Goal: Task Accomplishment & Management: Complete application form

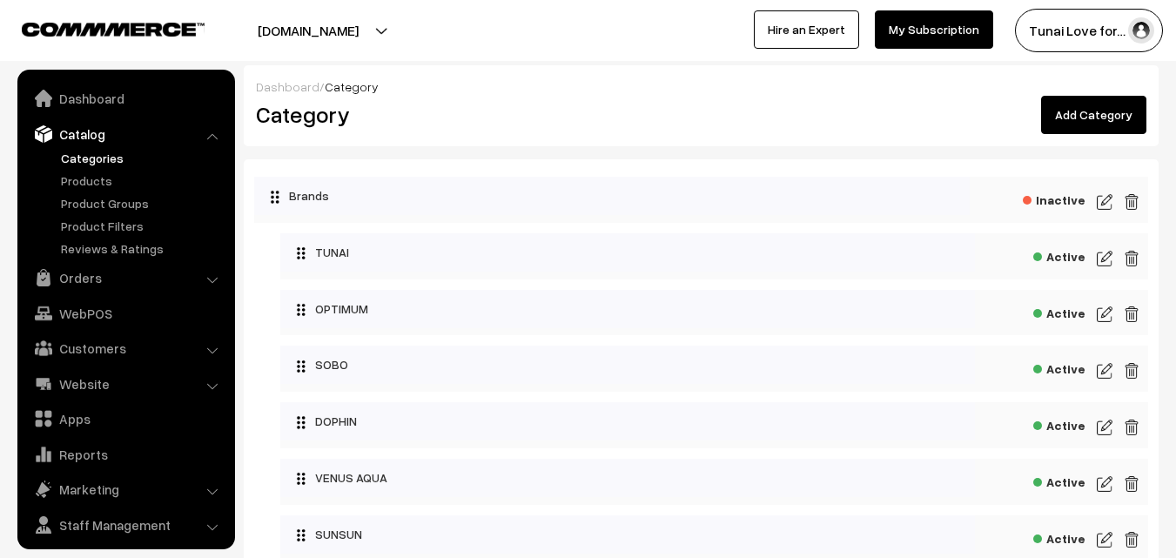
scroll to position [44, 0]
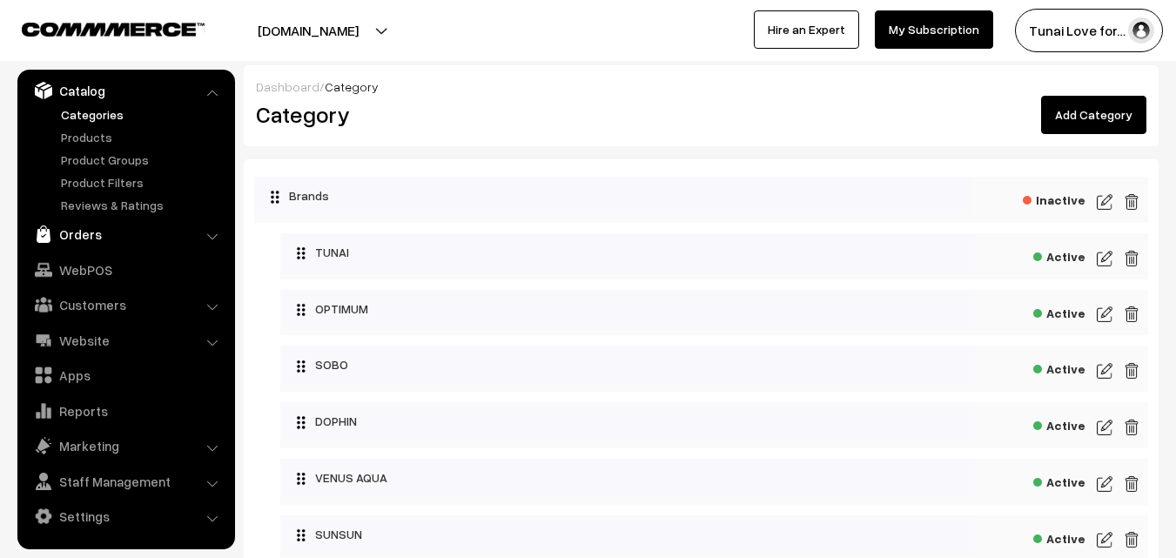
click at [97, 243] on link "Orders" at bounding box center [125, 233] width 207 height 31
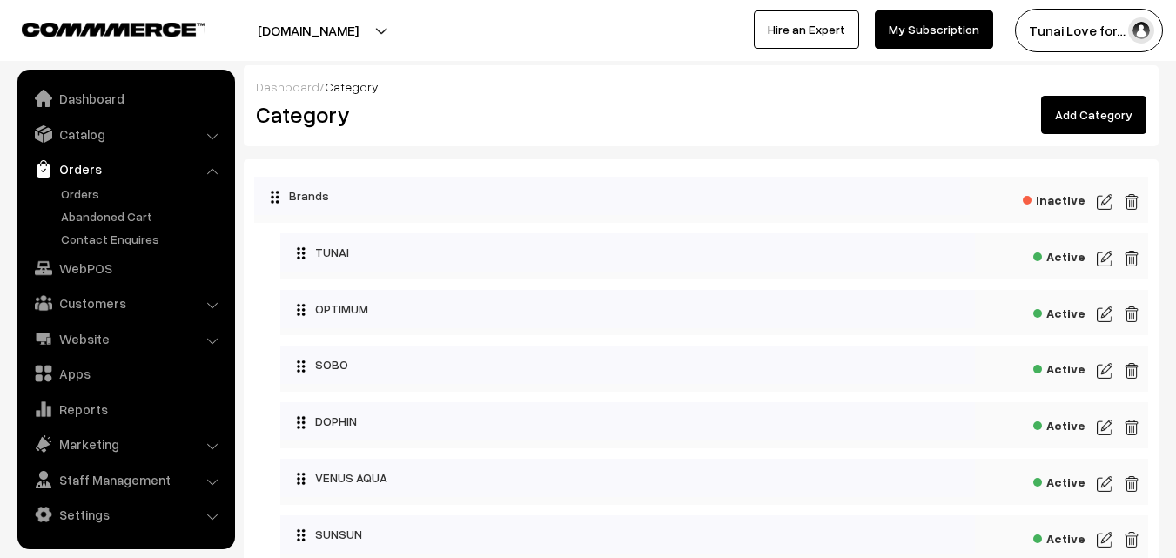
scroll to position [0, 0]
click at [76, 191] on link "Orders" at bounding box center [143, 193] width 172 height 18
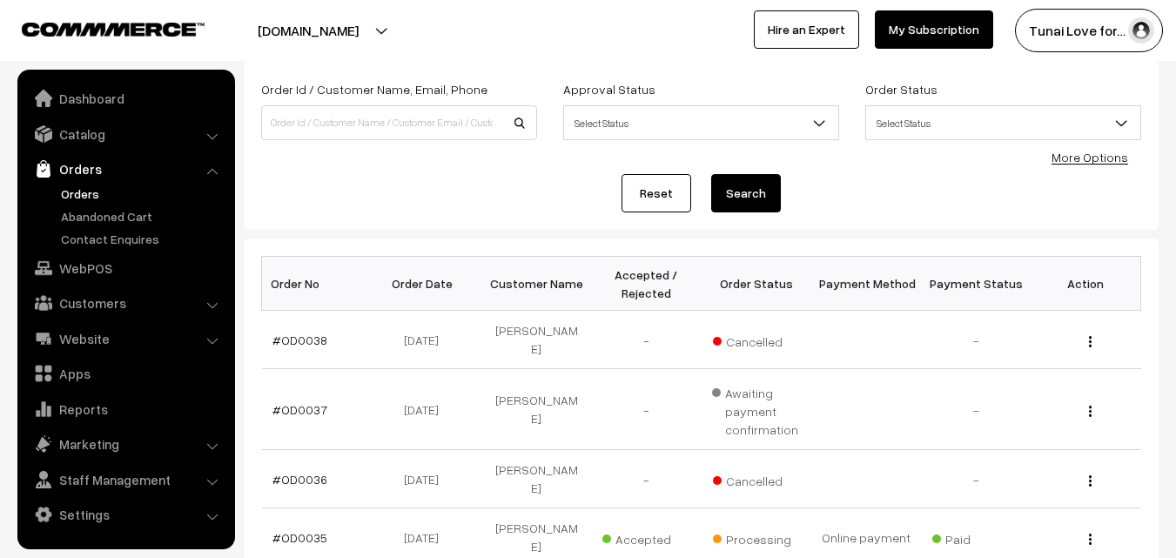
scroll to position [87, 0]
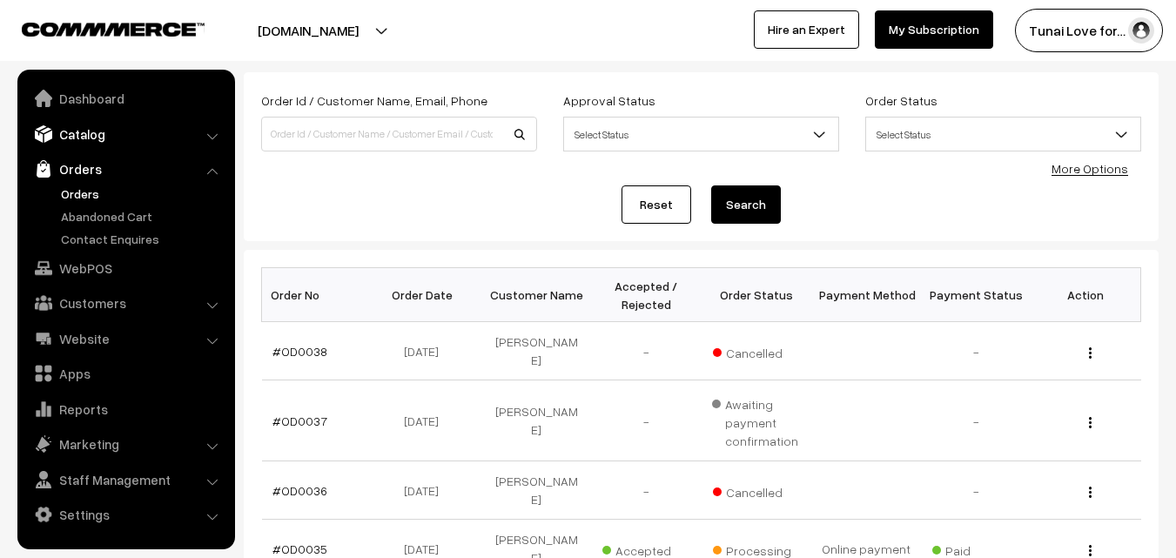
click at [91, 137] on link "Catalog" at bounding box center [125, 133] width 207 height 31
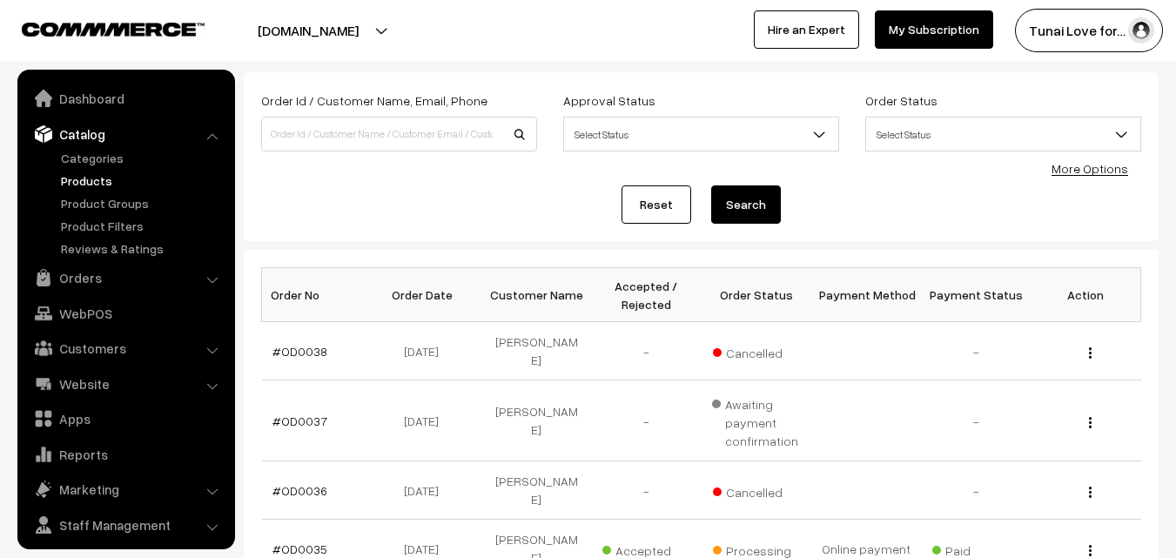
click at [91, 184] on link "Products" at bounding box center [143, 180] width 172 height 18
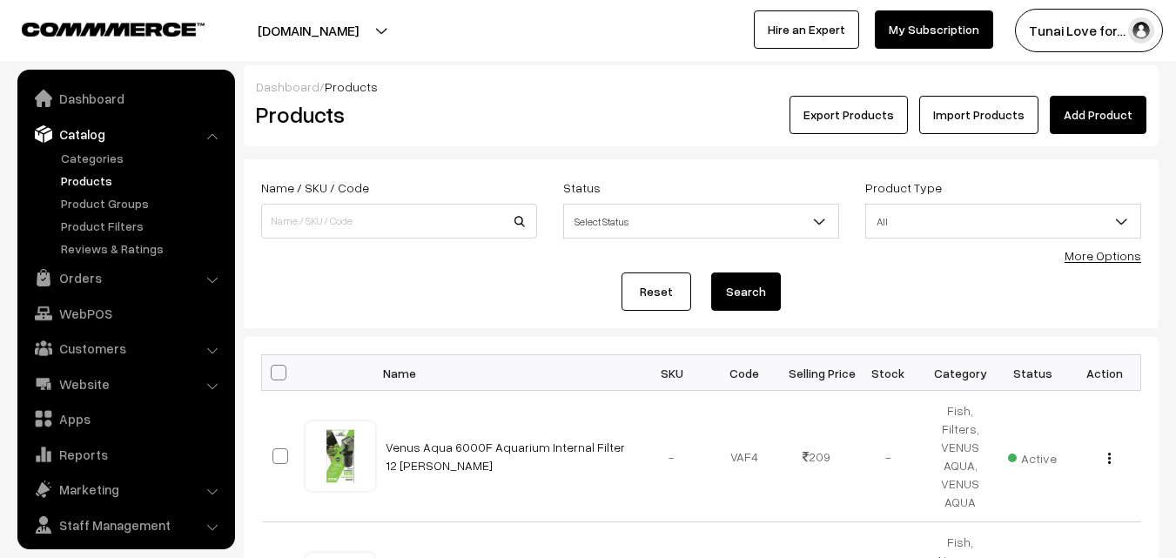
scroll to position [44, 0]
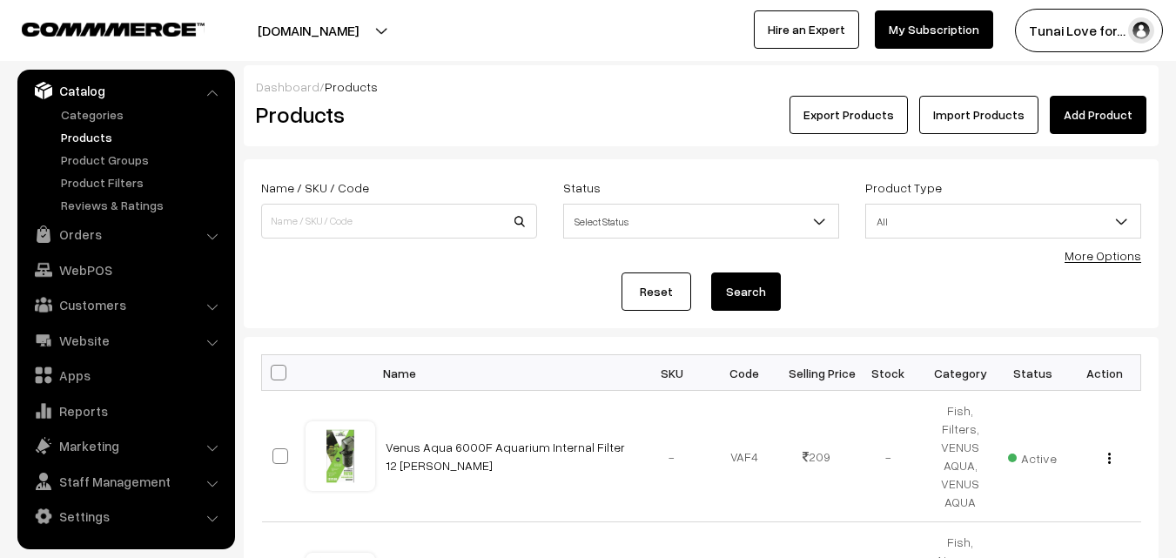
click at [345, 37] on button "[DOMAIN_NAME]" at bounding box center [308, 31] width 223 height 44
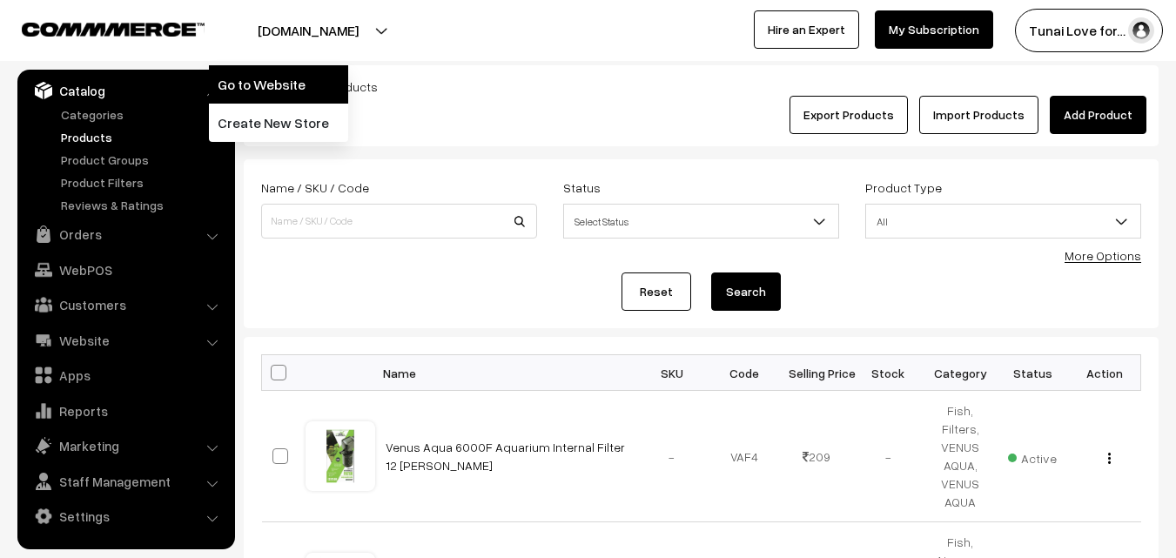
click at [292, 89] on link "Go to Website" at bounding box center [278, 84] width 139 height 38
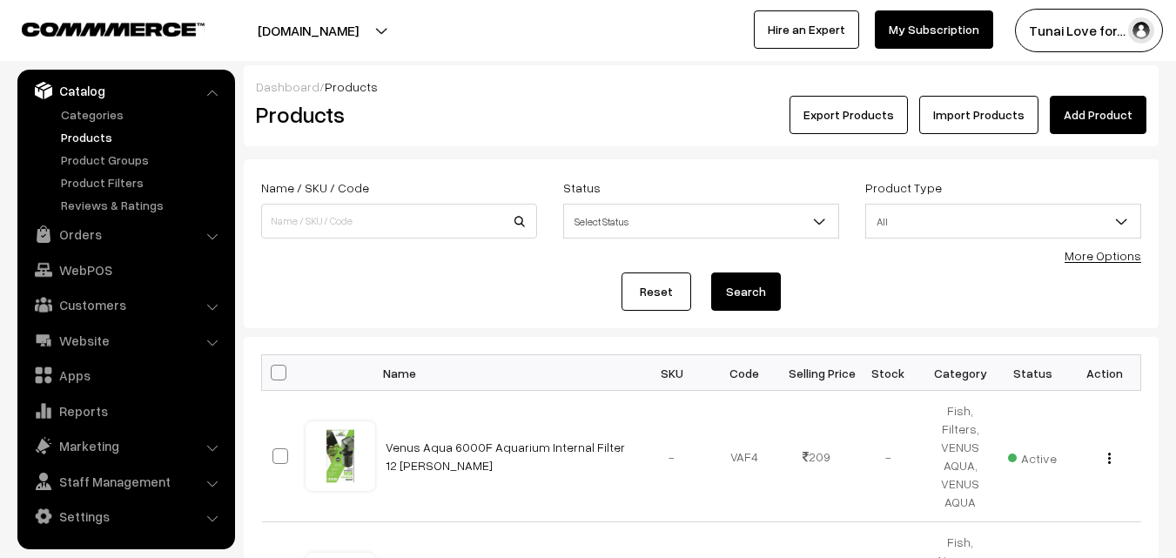
click at [1105, 117] on link "Add Product" at bounding box center [1097, 115] width 97 height 38
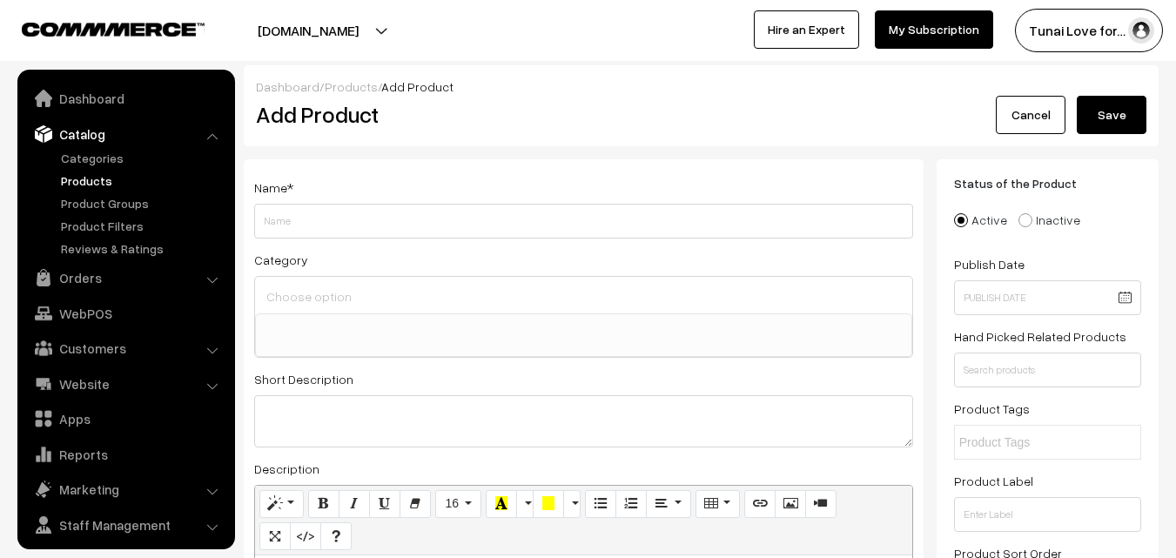
select select
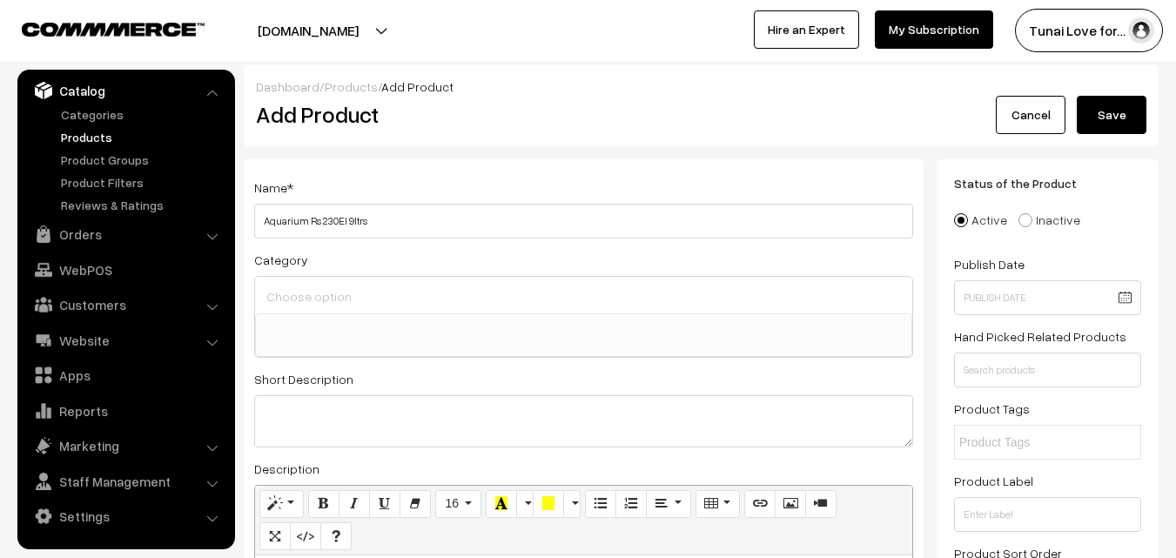
drag, startPoint x: 305, startPoint y: 220, endPoint x: 254, endPoint y: 214, distance: 51.7
click at [254, 214] on input "Aquarium Rs 230El 9ltrs" at bounding box center [583, 221] width 659 height 35
click at [324, 221] on input "Rs 230El 9ltrs" at bounding box center [583, 221] width 659 height 35
type input "Rs 230El 9ltrs Aquarium tank"
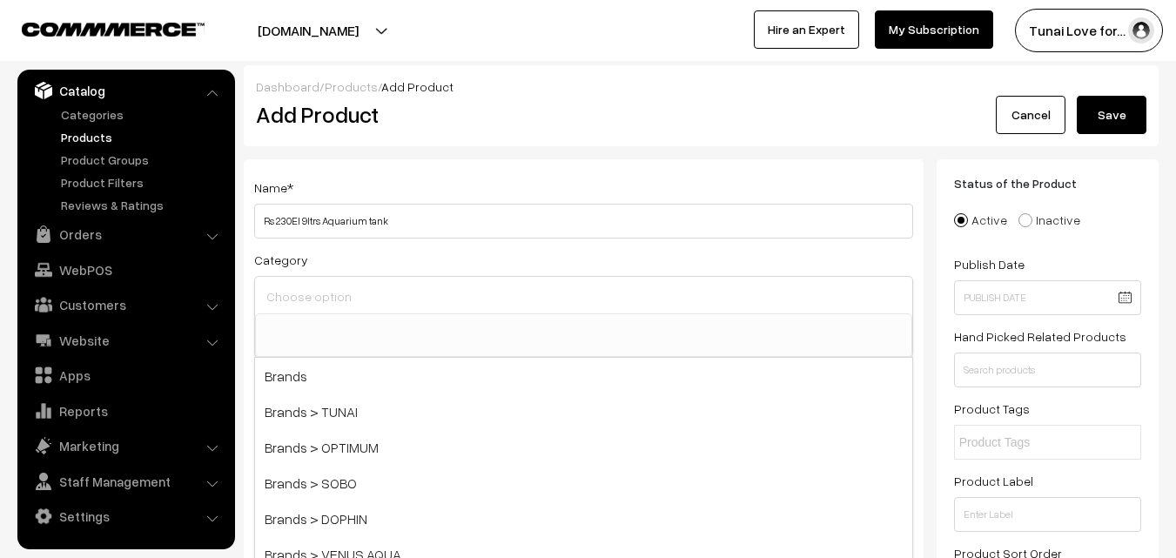
click at [496, 305] on input at bounding box center [583, 296] width 643 height 25
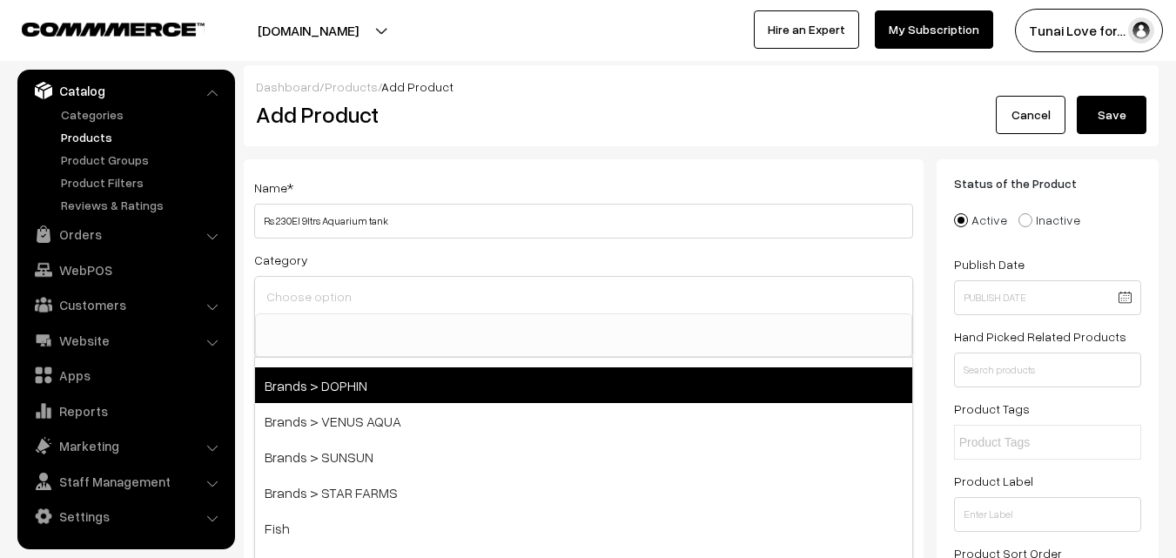
scroll to position [174, 0]
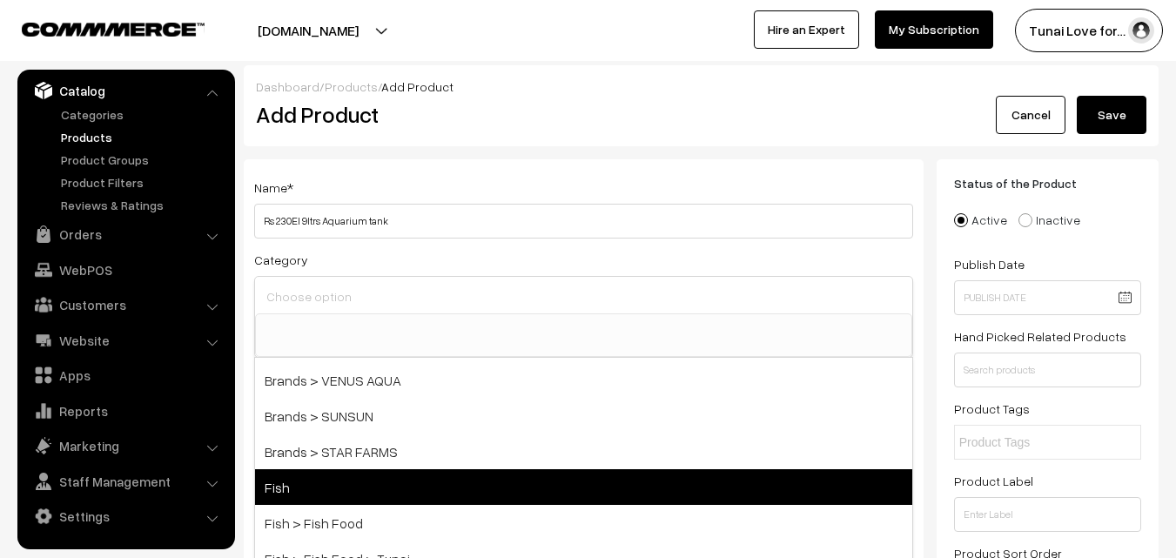
click at [325, 491] on span "Fish" at bounding box center [583, 487] width 657 height 36
select select "1"
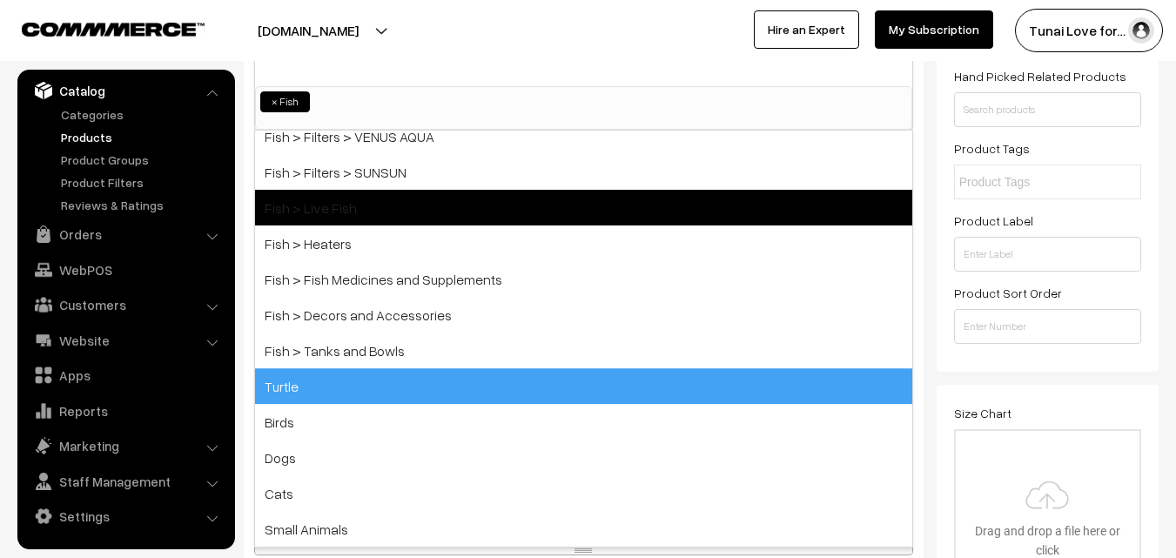
scroll to position [261, 0]
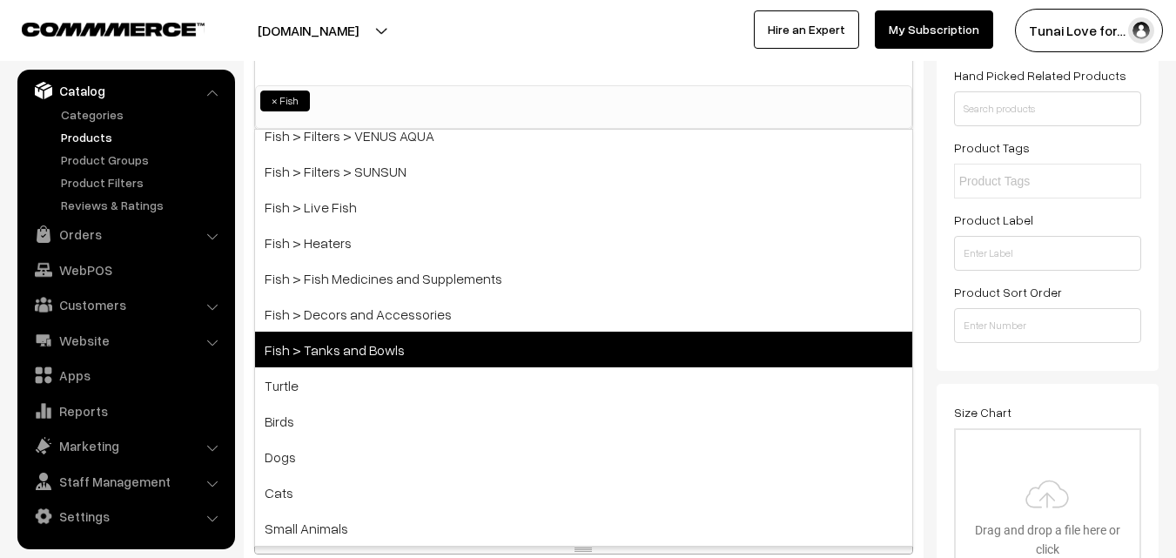
click at [399, 355] on span "Fish > Tanks and Bowls" at bounding box center [583, 350] width 657 height 36
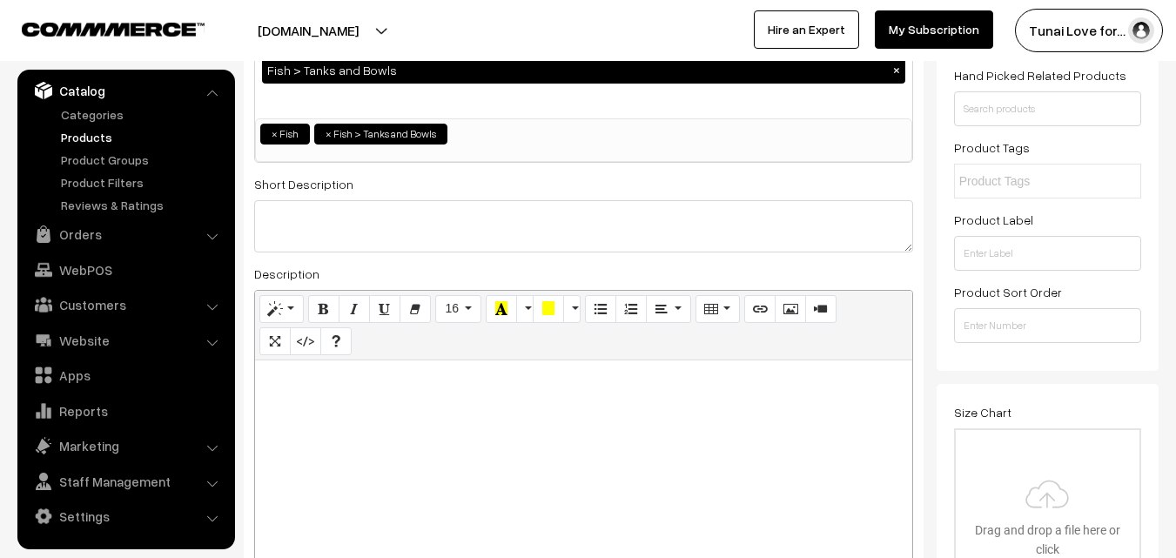
click at [584, 477] on div at bounding box center [583, 469] width 657 height 218
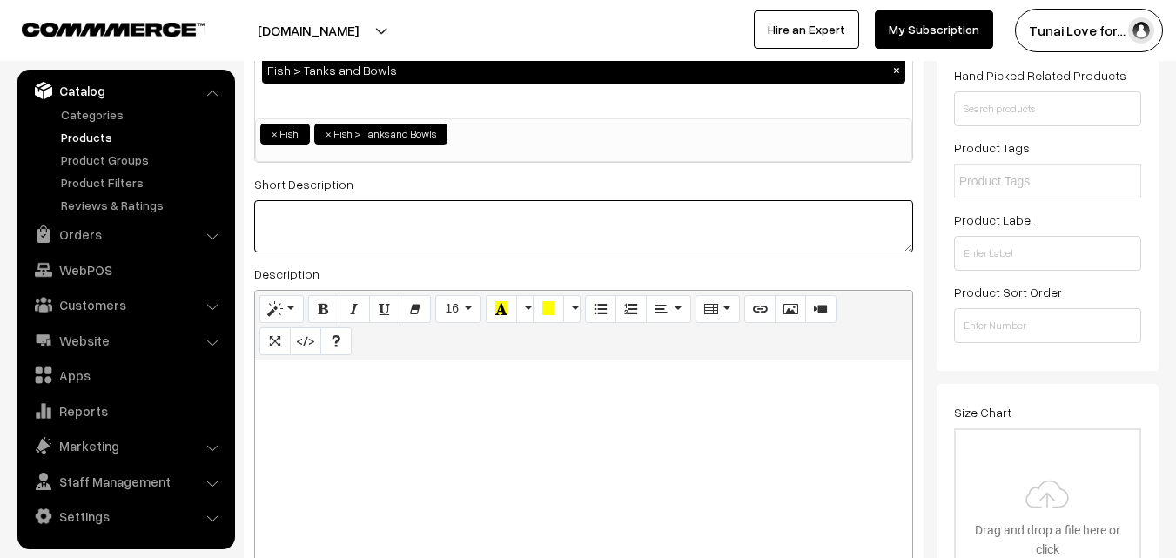
click at [326, 230] on textarea at bounding box center [583, 226] width 659 height 52
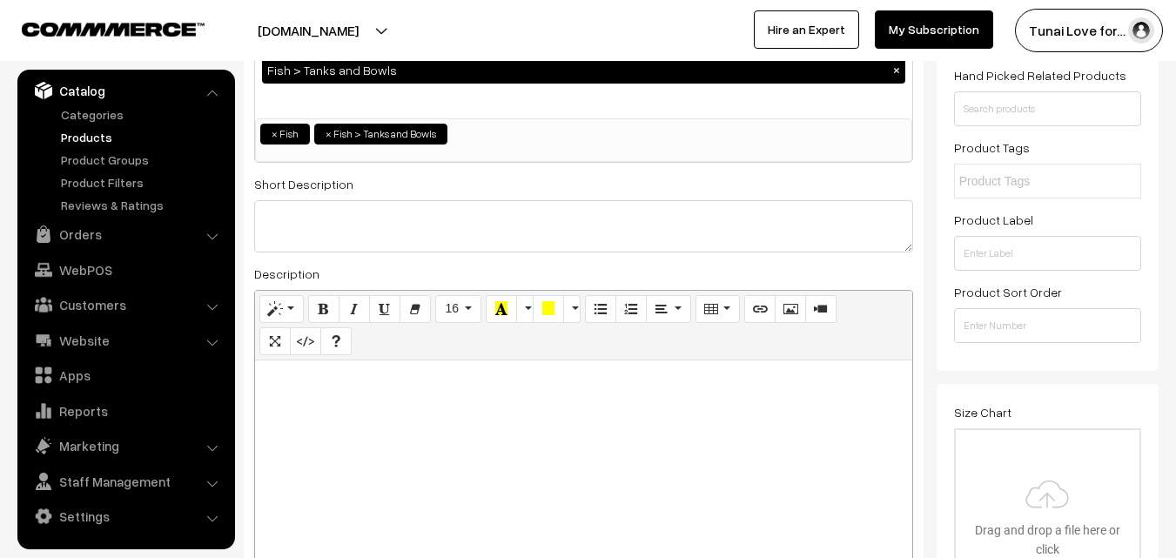
click at [344, 417] on div at bounding box center [583, 469] width 657 height 218
paste div
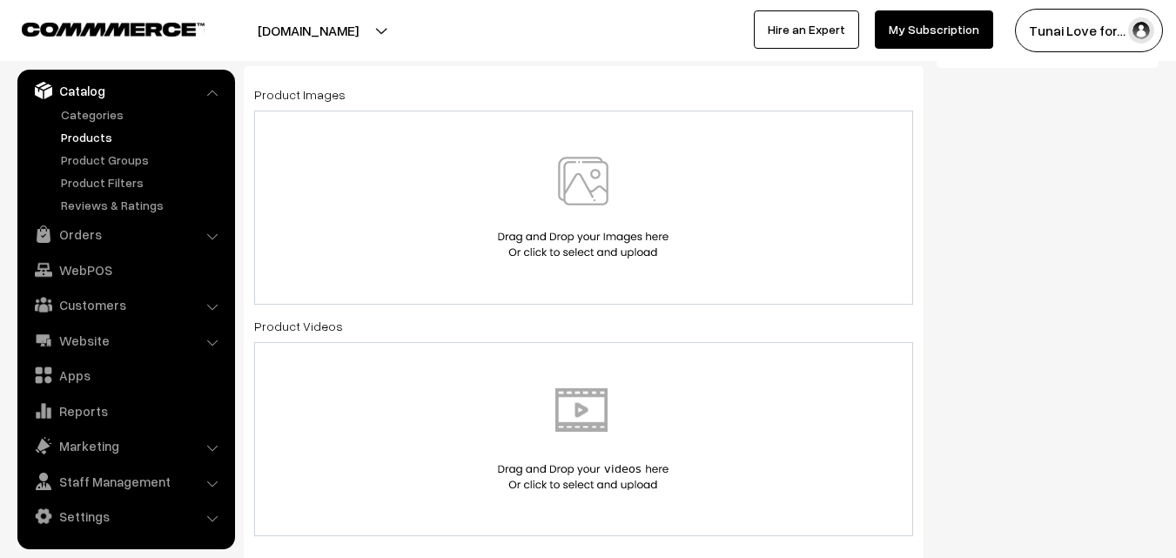
scroll to position [870, 0]
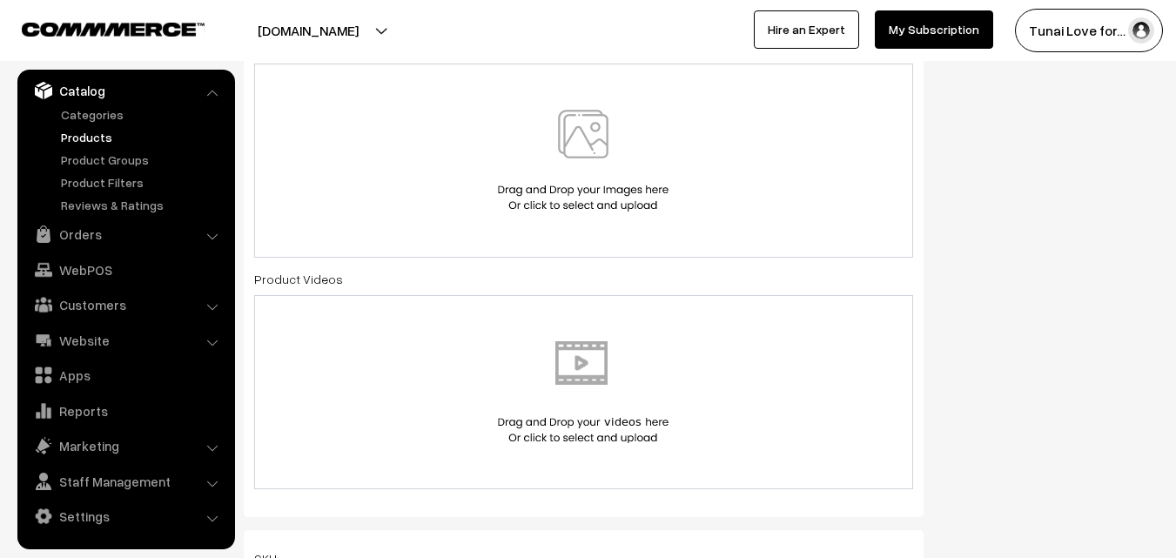
click at [603, 142] on img at bounding box center [582, 161] width 179 height 102
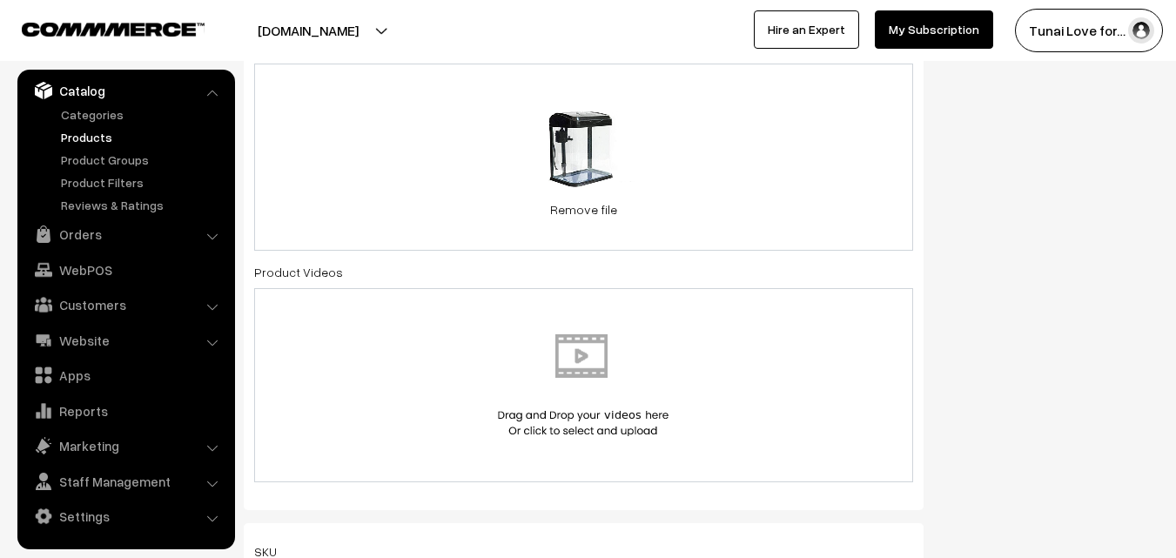
click at [779, 153] on div "13.8 KB 31JYTJFRznL.jpg Check Error Remove file" at bounding box center [583, 157] width 659 height 187
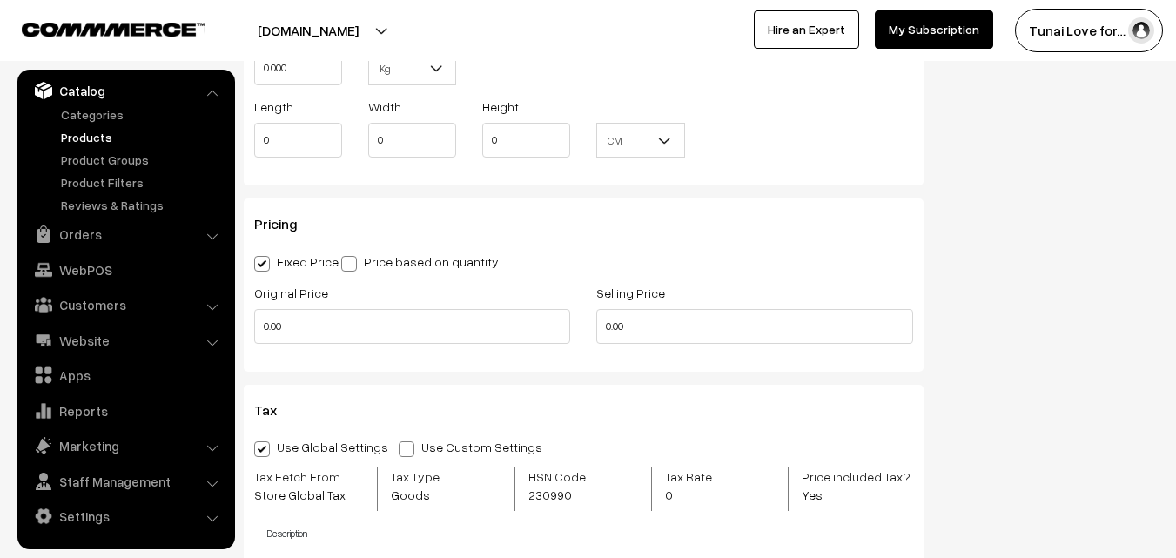
scroll to position [1479, 0]
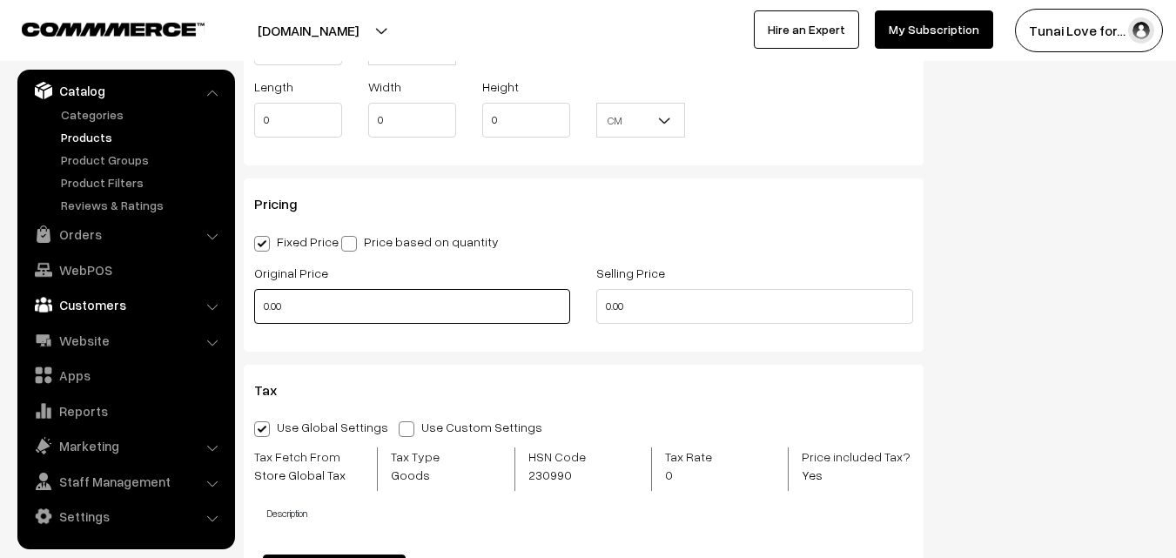
drag, startPoint x: 312, startPoint y: 313, endPoint x: 188, endPoint y: 313, distance: 124.4
click at [188, 313] on body "Thank you for showing interest. Our team will call you shortly. Close tunai.in …" at bounding box center [588, 166] width 1176 height 3291
type input "3300"
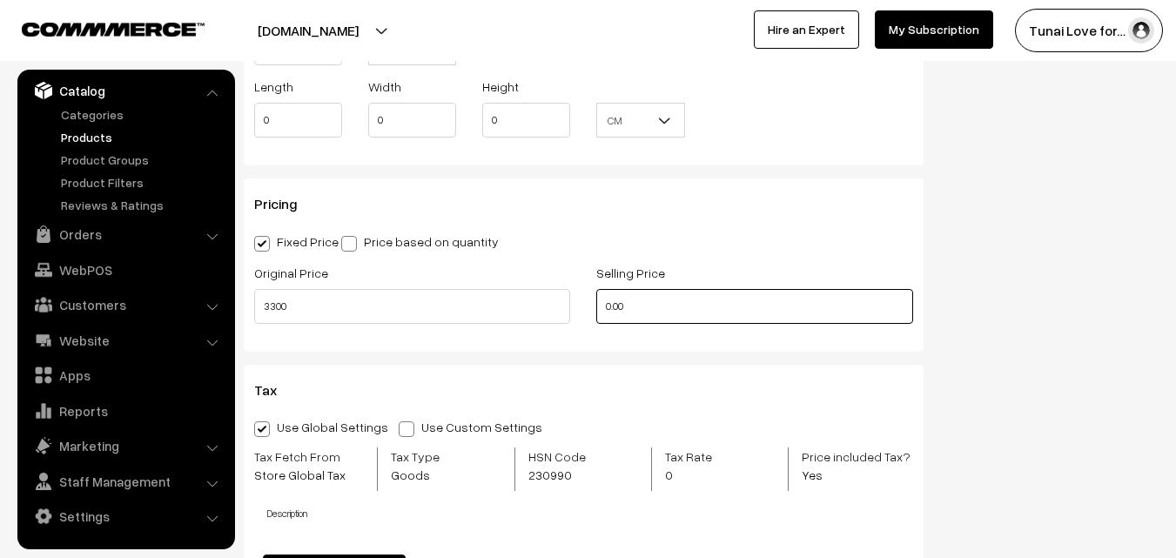
drag, startPoint x: 644, startPoint y: 304, endPoint x: 585, endPoint y: 305, distance: 59.2
click at [585, 305] on div "Selling Price 0.00" at bounding box center [754, 298] width 342 height 72
drag, startPoint x: 634, startPoint y: 306, endPoint x: 602, endPoint y: 311, distance: 31.6
click at [602, 311] on input "0" at bounding box center [754, 306] width 316 height 35
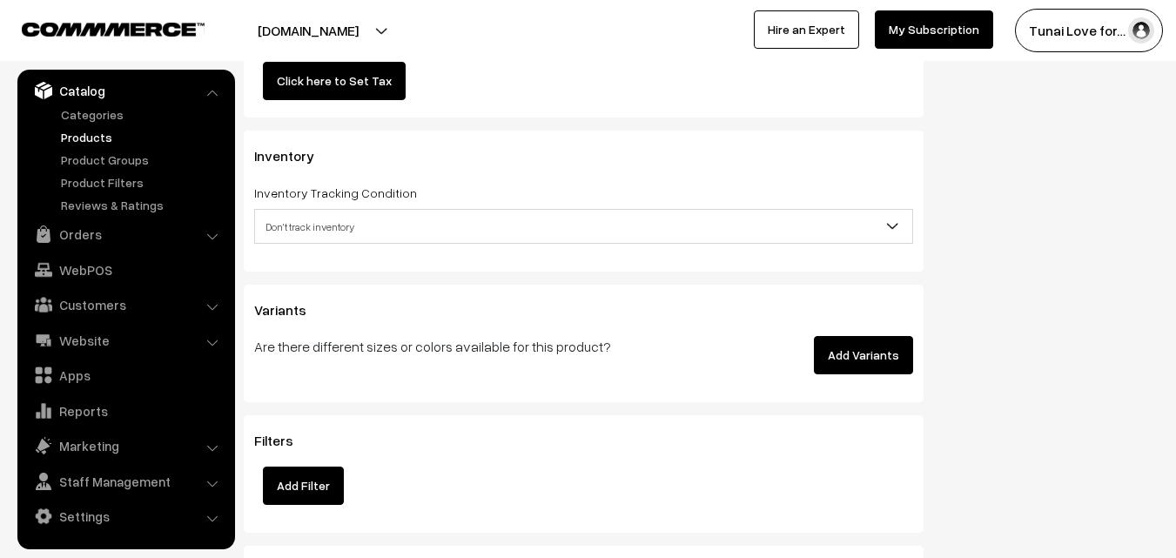
scroll to position [2002, 0]
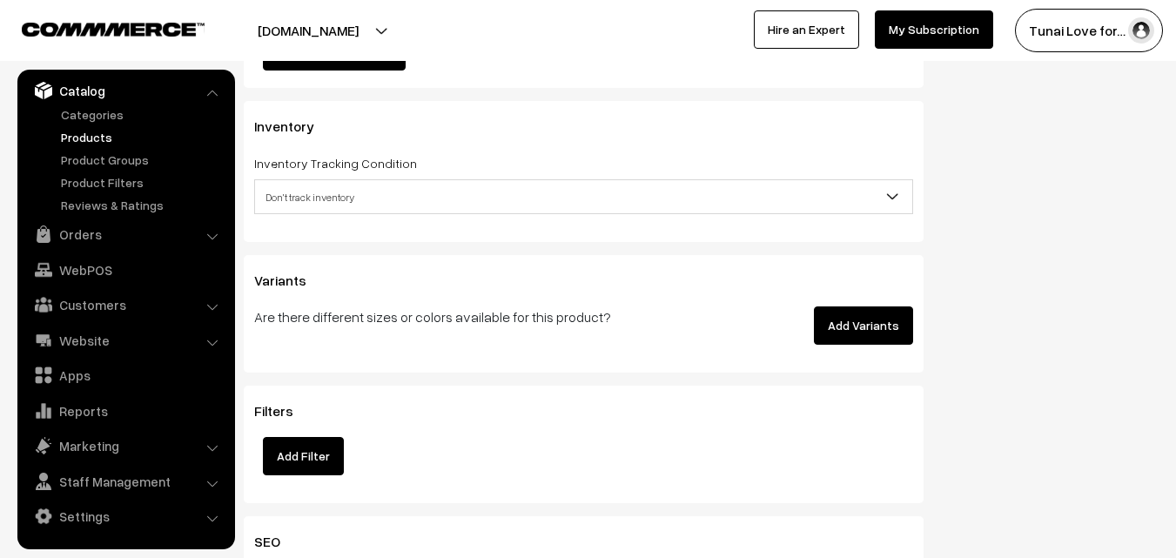
type input "2599"
click at [861, 332] on button "Add Variants" at bounding box center [863, 325] width 99 height 38
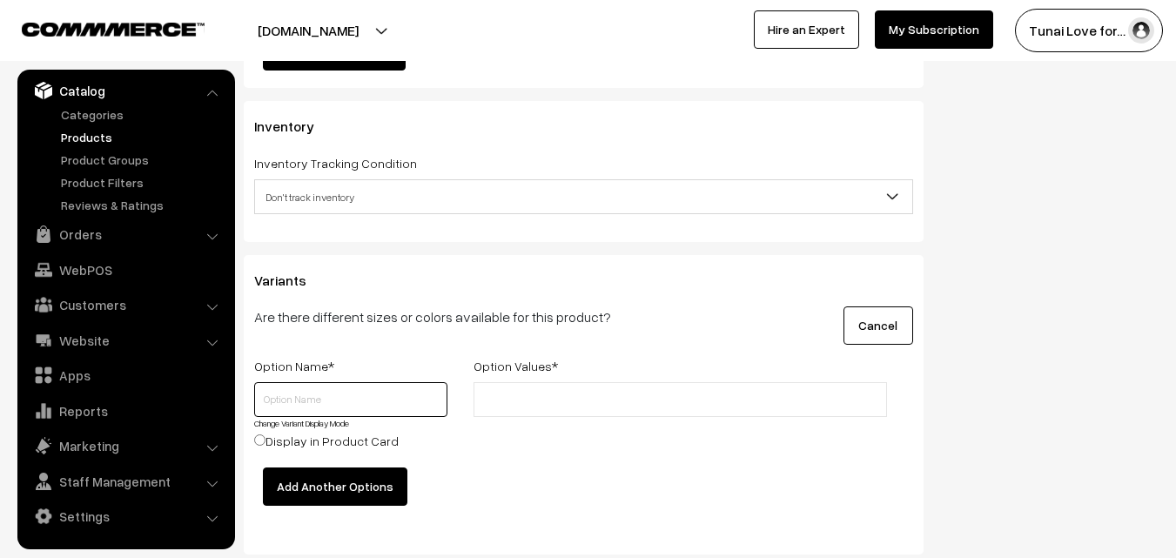
click at [323, 396] on input "text" at bounding box center [350, 399] width 193 height 35
type input "Color"
click at [532, 390] on li at bounding box center [557, 400] width 156 height 28
paste input "BLACK"
type input "BLACK"
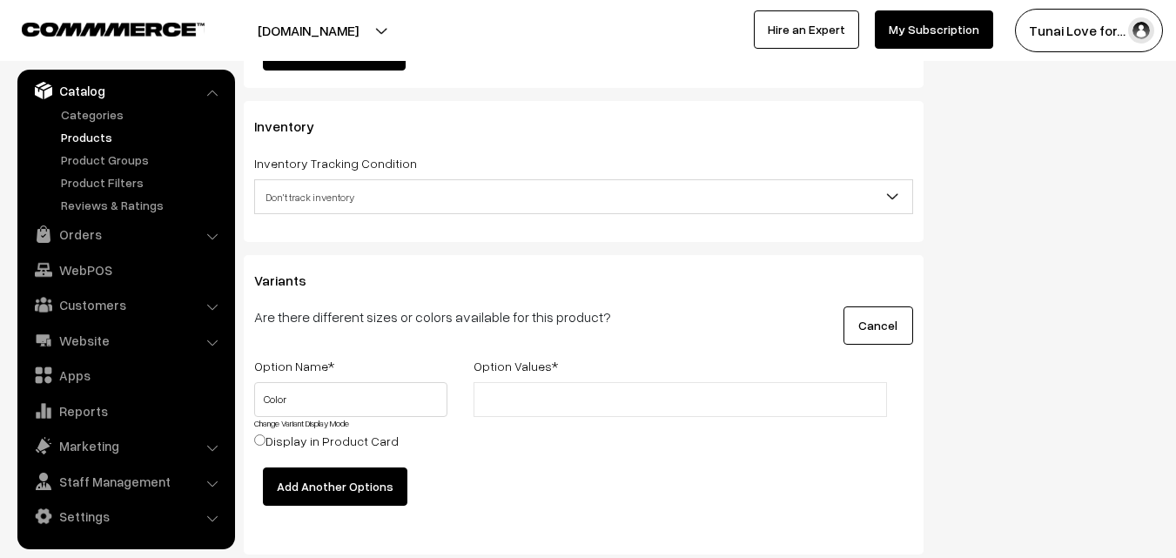
click at [607, 418] on div "BLACK" at bounding box center [679, 424] width 439 height 85
click at [600, 402] on input "text" at bounding box center [623, 400] width 152 height 18
paste input "BLUE"
type input "BLUE"
click at [602, 443] on div "BLACK,BLUE BLACK ×" at bounding box center [679, 424] width 439 height 85
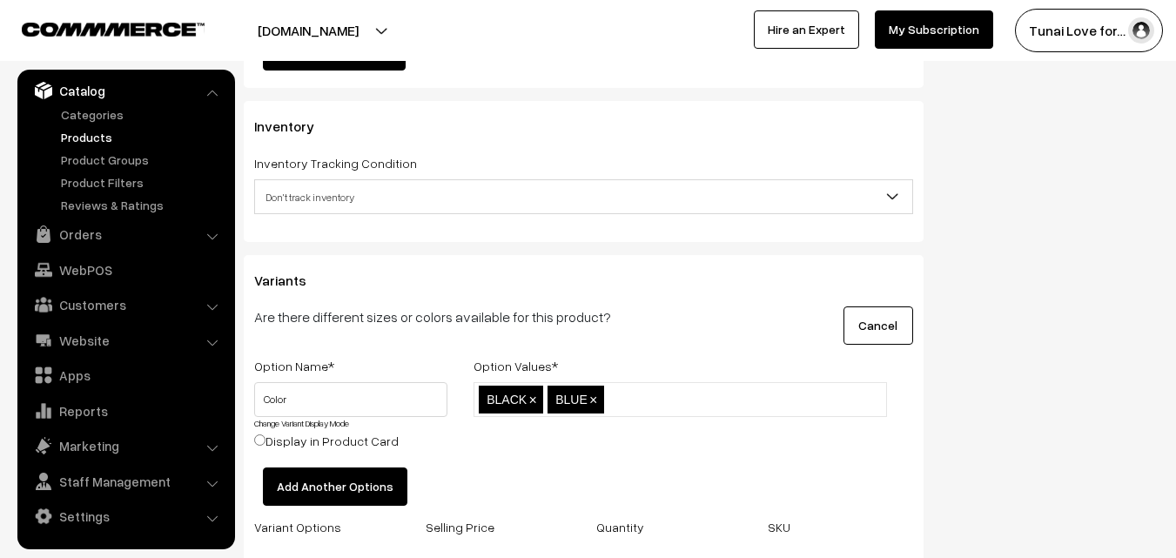
click at [645, 400] on input "text" at bounding box center [684, 400] width 152 height 18
paste input "PINK"
type input "PINK"
click at [643, 444] on div "BLACK,BLUE,PINK BLACK × BLUE × PINK ×" at bounding box center [679, 424] width 439 height 85
click at [738, 449] on div "BLACK,BLUE,PINK BLACK × BLUE × PINK ×" at bounding box center [679, 424] width 439 height 85
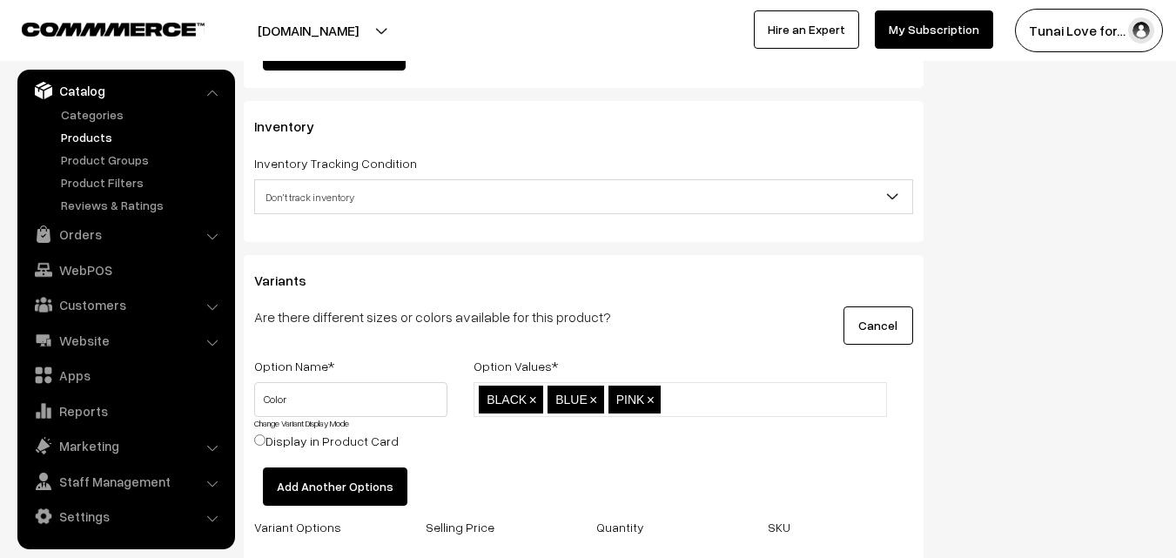
click at [728, 401] on input "text" at bounding box center [741, 400] width 152 height 18
paste input "WHITE"
type input "WHITE"
click at [717, 439] on div "BLACK,BLUE,PINK,WHITE BLACK × BLUE × PINK ×" at bounding box center [679, 424] width 439 height 85
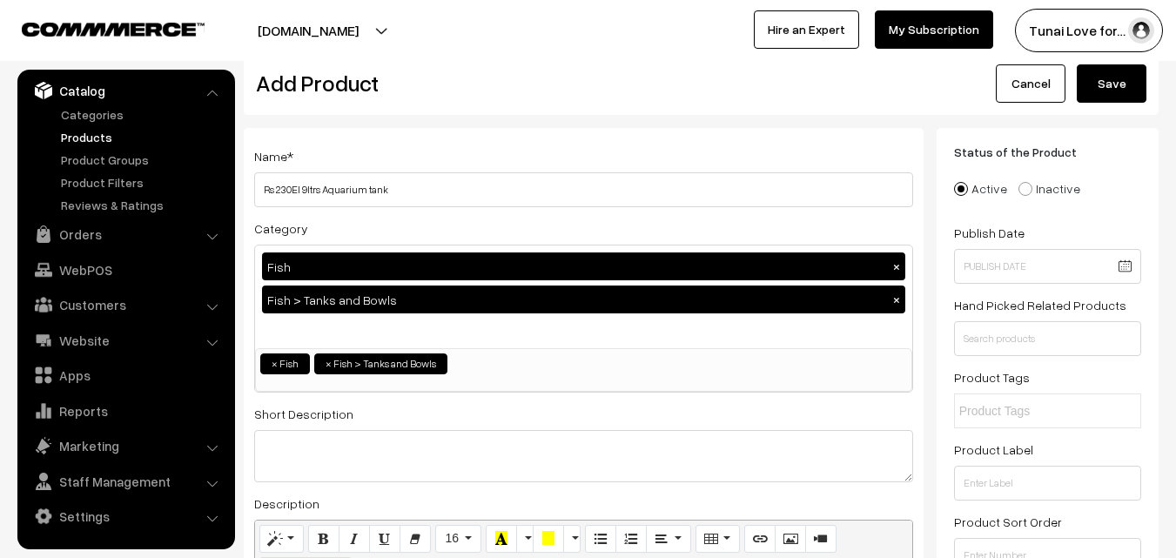
scroll to position [0, 0]
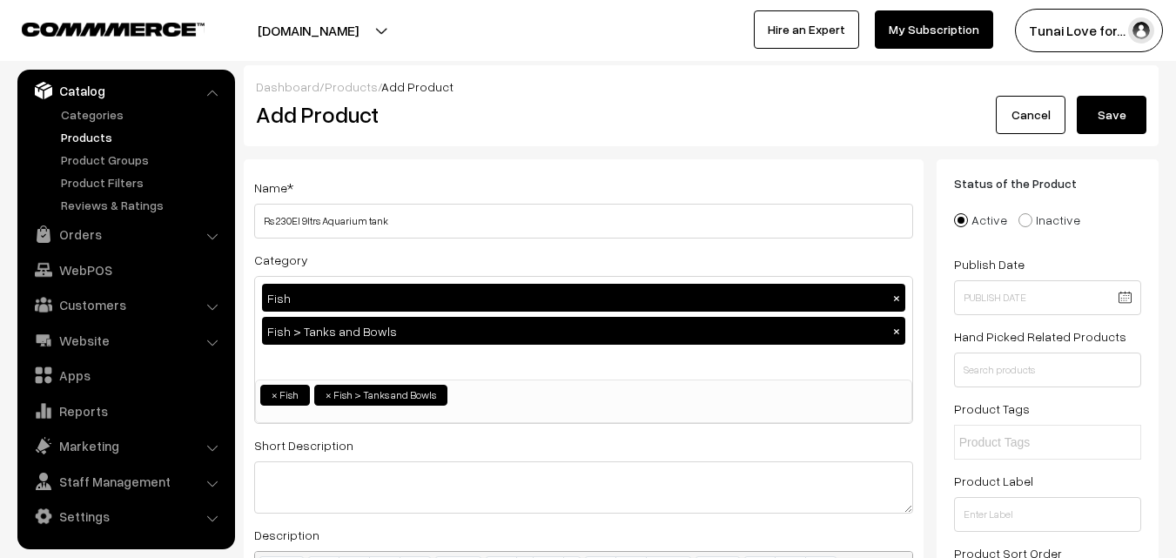
click at [1098, 131] on button "Save" at bounding box center [1111, 115] width 70 height 38
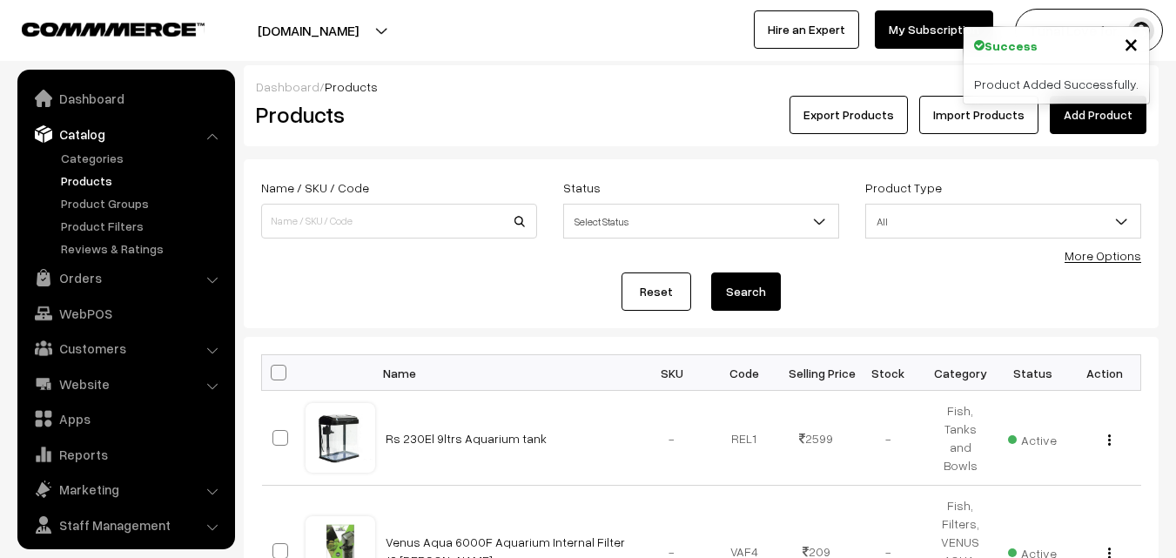
scroll to position [44, 0]
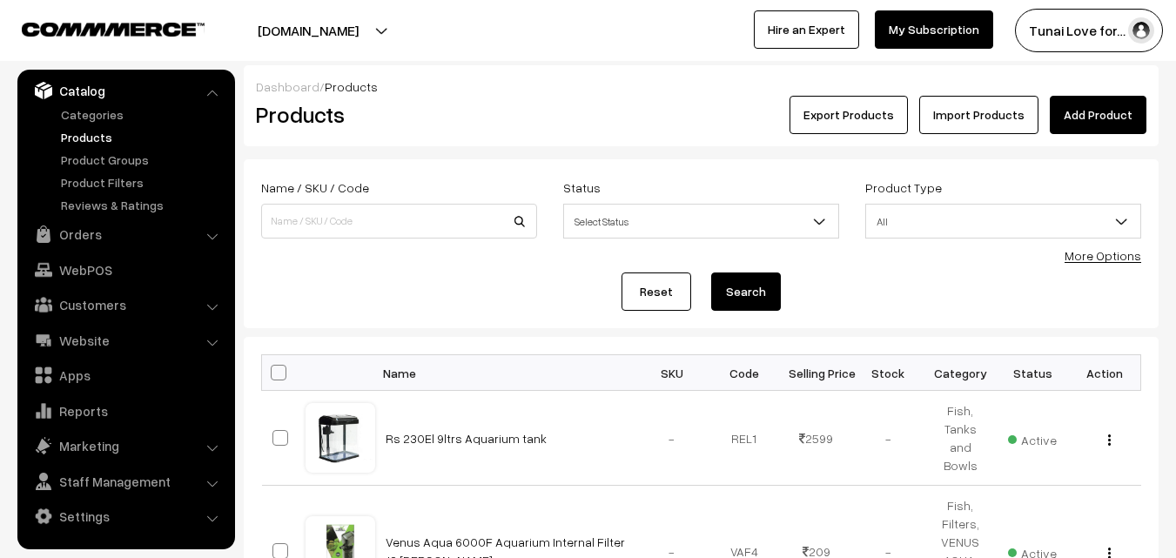
click at [1106, 120] on link "Add Product" at bounding box center [1097, 115] width 97 height 38
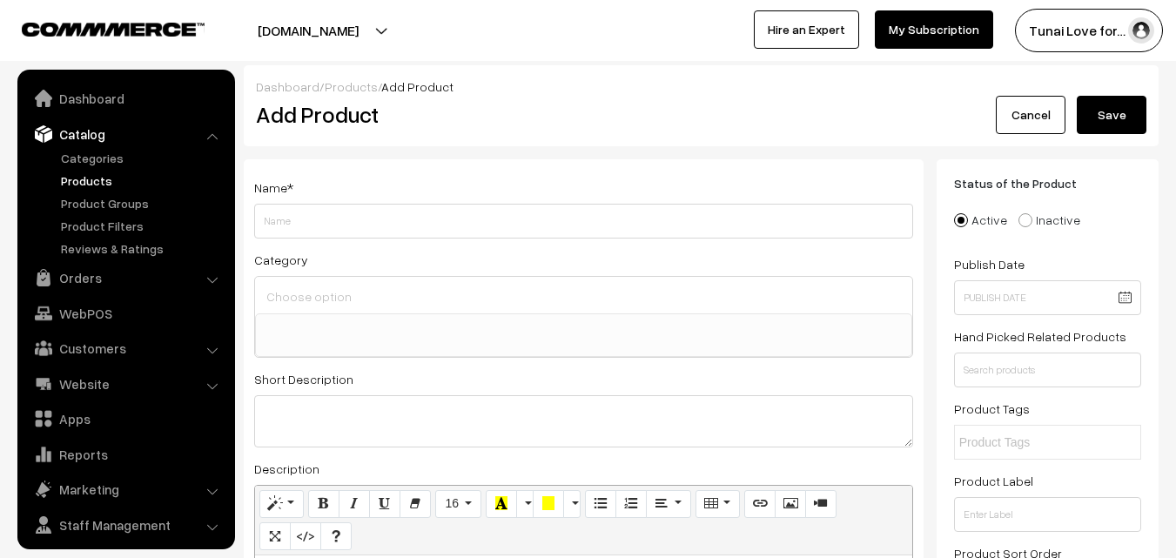
select select
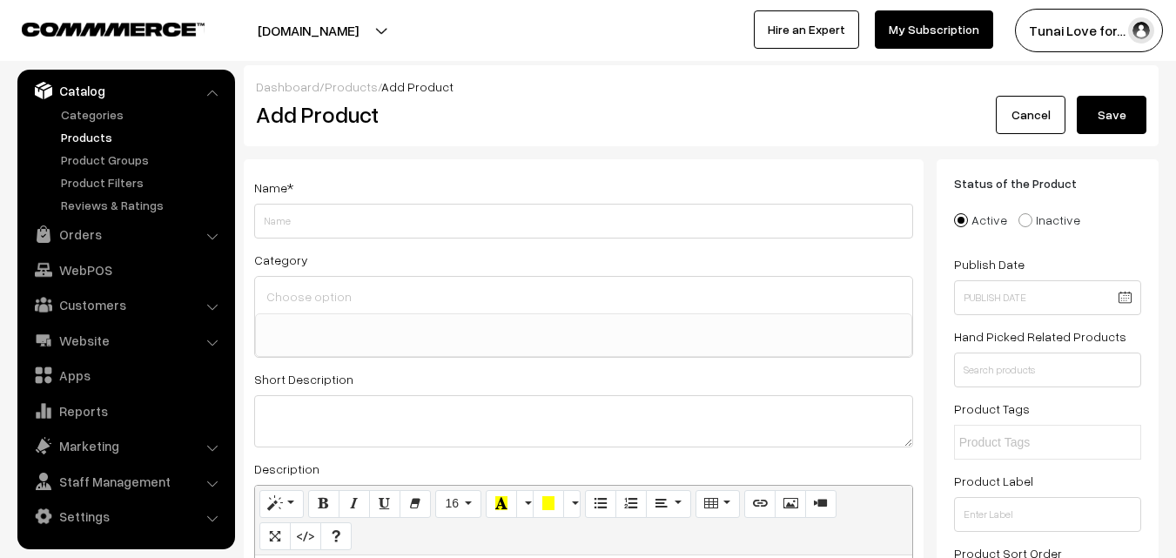
click at [563, 311] on div at bounding box center [583, 295] width 657 height 37
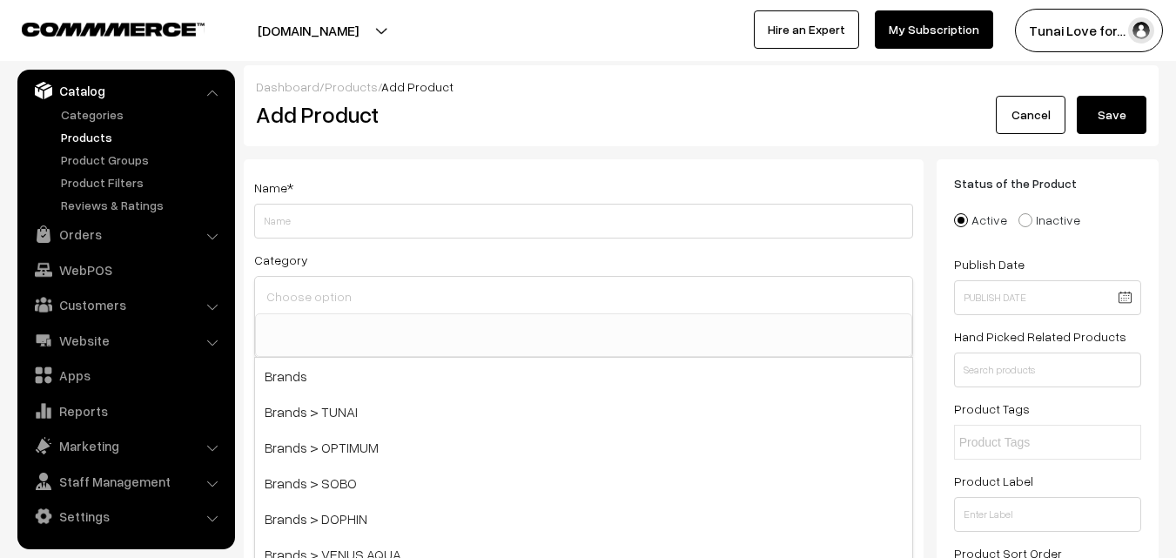
paste input "RS300A AQUARIUM BLACK"
type input "RS300A AQUARIUM BLACK"
click at [356, 206] on input "Weight" at bounding box center [583, 221] width 659 height 35
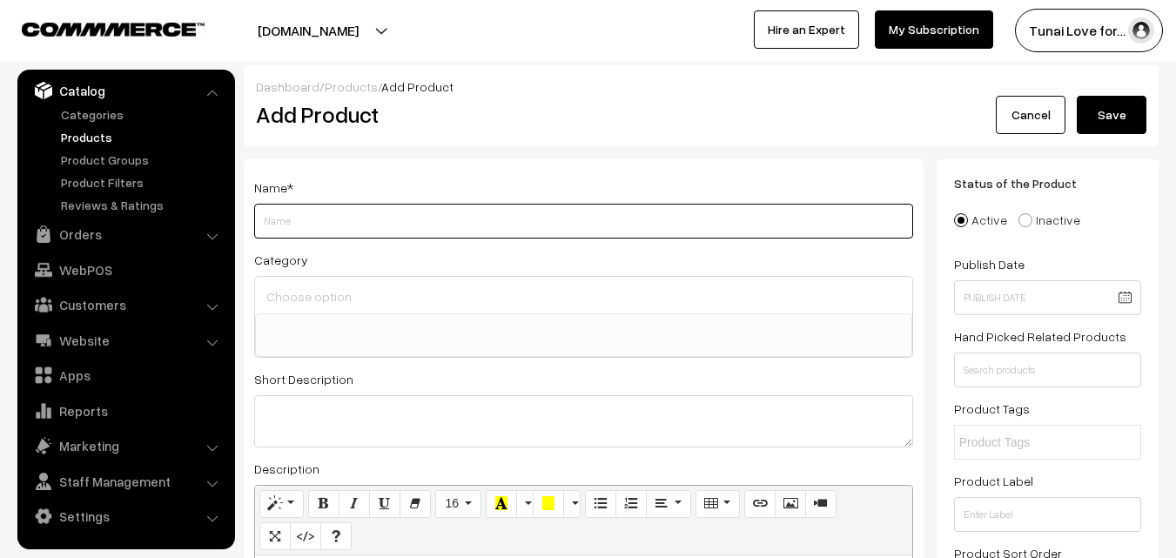
paste input "RS300A AQUARIUM BLACK"
drag, startPoint x: 352, startPoint y: 220, endPoint x: 432, endPoint y: 219, distance: 80.1
click at [432, 219] on input "RS300A AQUARIUM BLACK" at bounding box center [583, 221] width 659 height 35
click at [351, 223] on input "RS300A AQUARIUM TANK" at bounding box center [583, 221] width 659 height 35
type input "RS300A AQUARIUM FISH TANK"
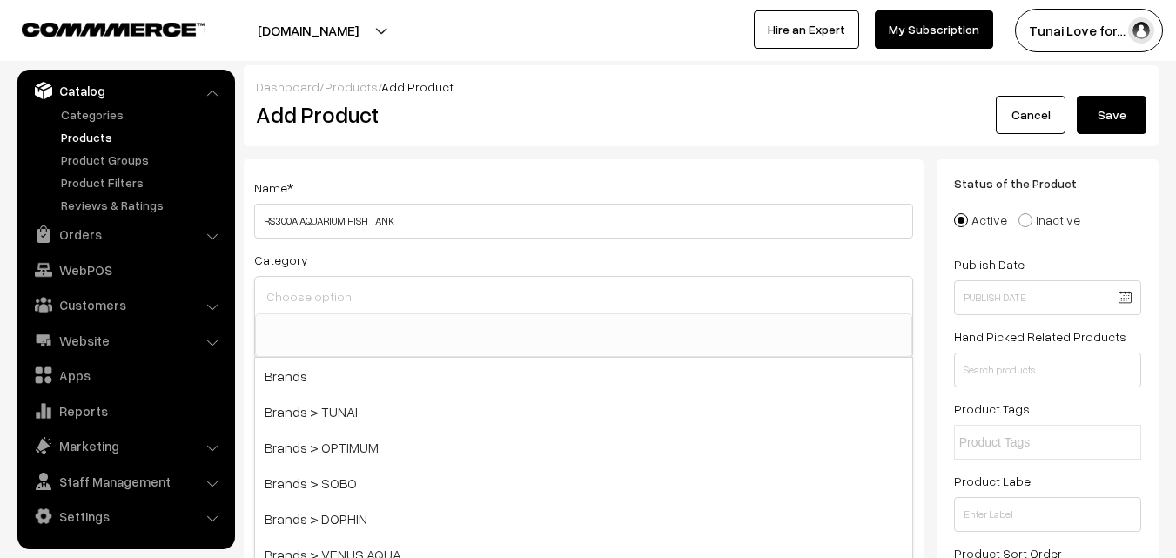
click at [472, 303] on input at bounding box center [583, 296] width 643 height 25
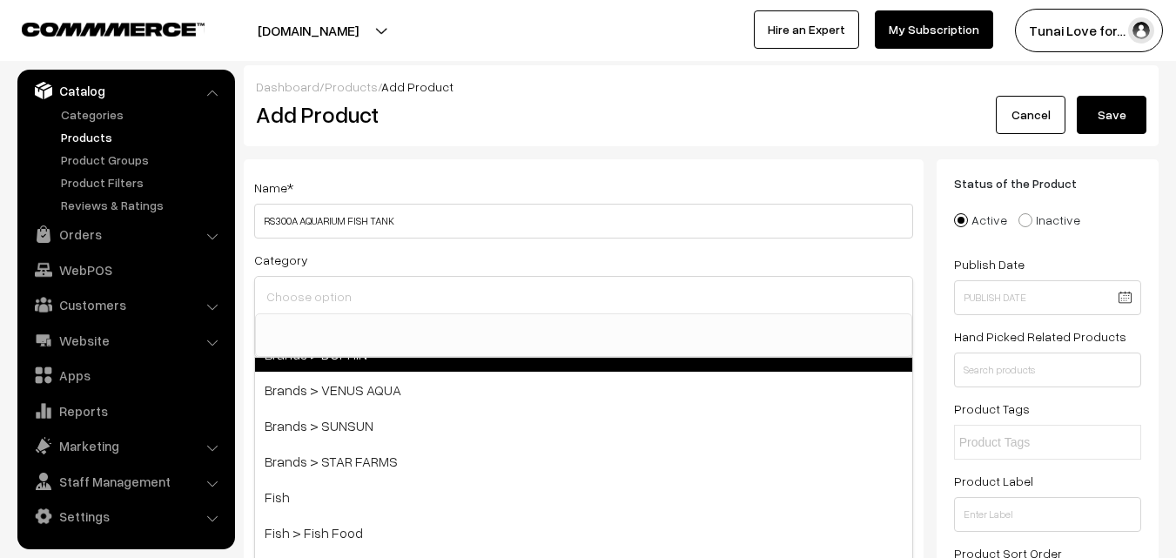
scroll to position [174, 0]
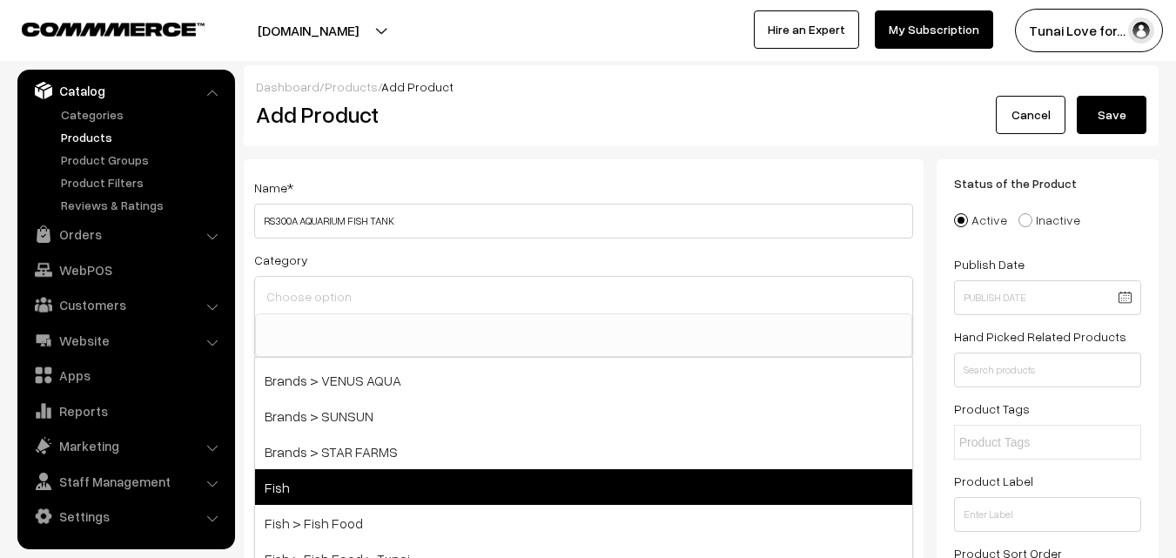
click at [370, 486] on span "Fish" at bounding box center [583, 487] width 657 height 36
select select "1"
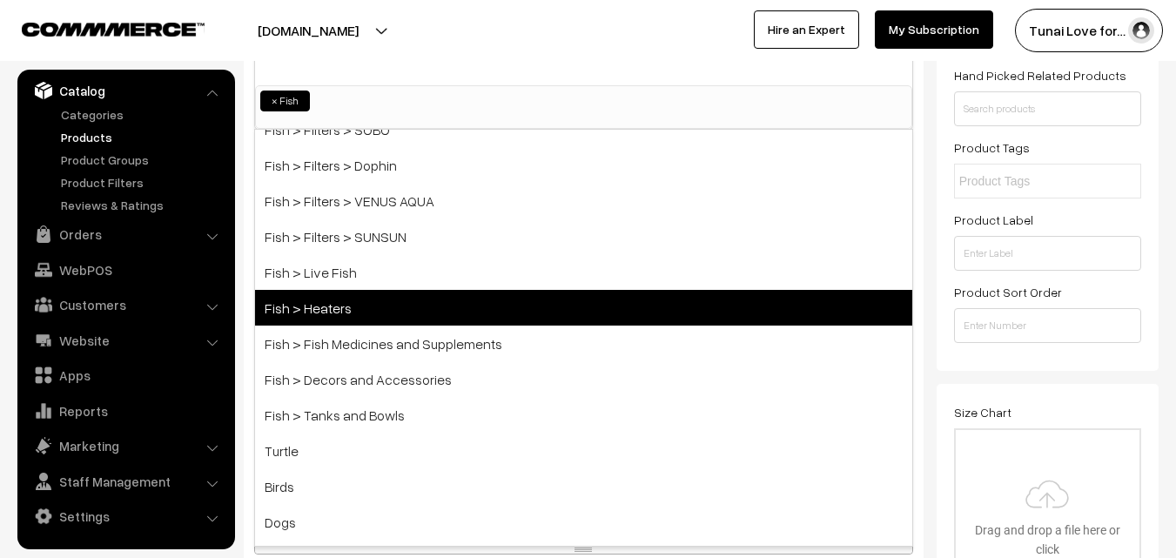
scroll to position [761, 0]
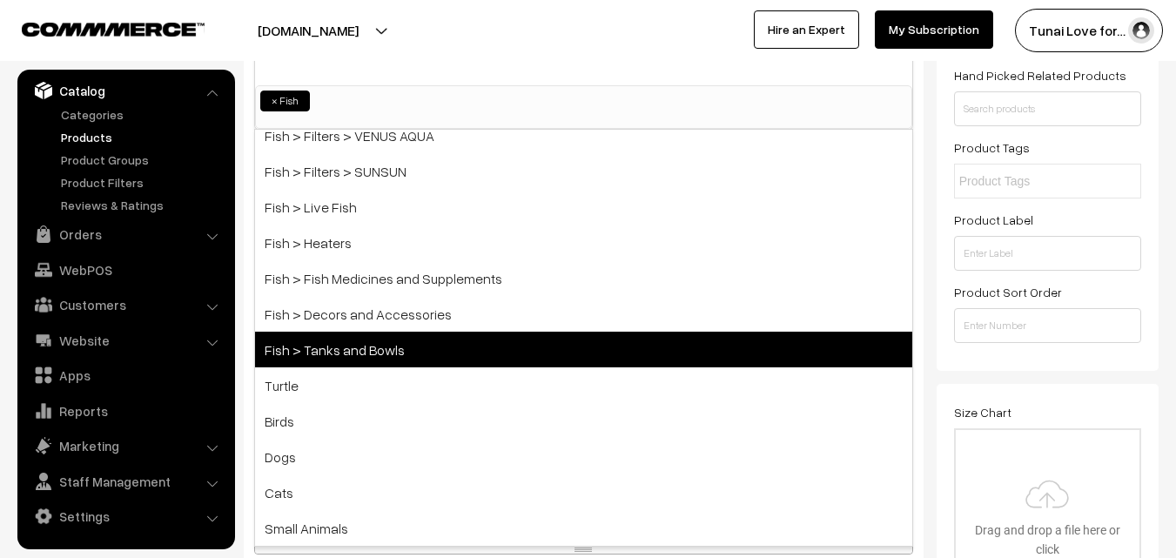
click at [363, 353] on span "Fish > Tanks and Bowls" at bounding box center [583, 350] width 657 height 36
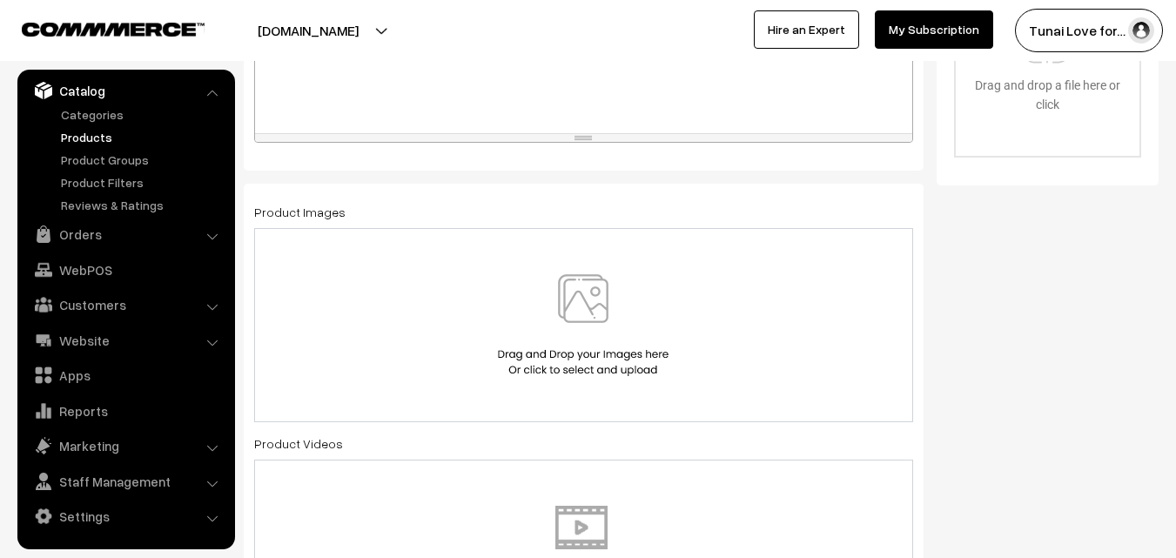
scroll to position [870, 0]
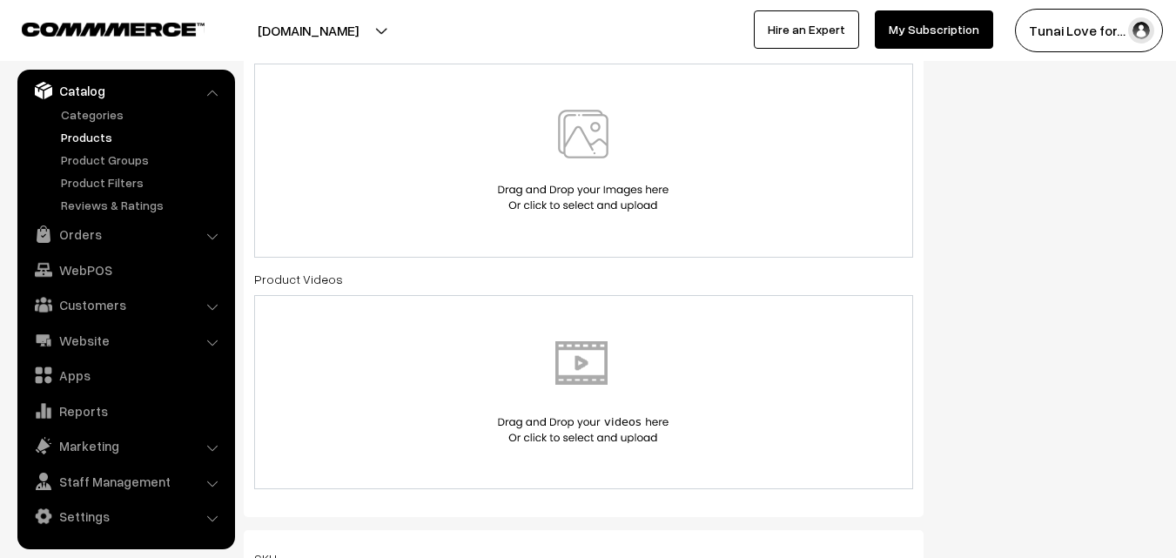
click at [578, 169] on img at bounding box center [582, 161] width 179 height 102
click at [573, 124] on img at bounding box center [582, 161] width 179 height 102
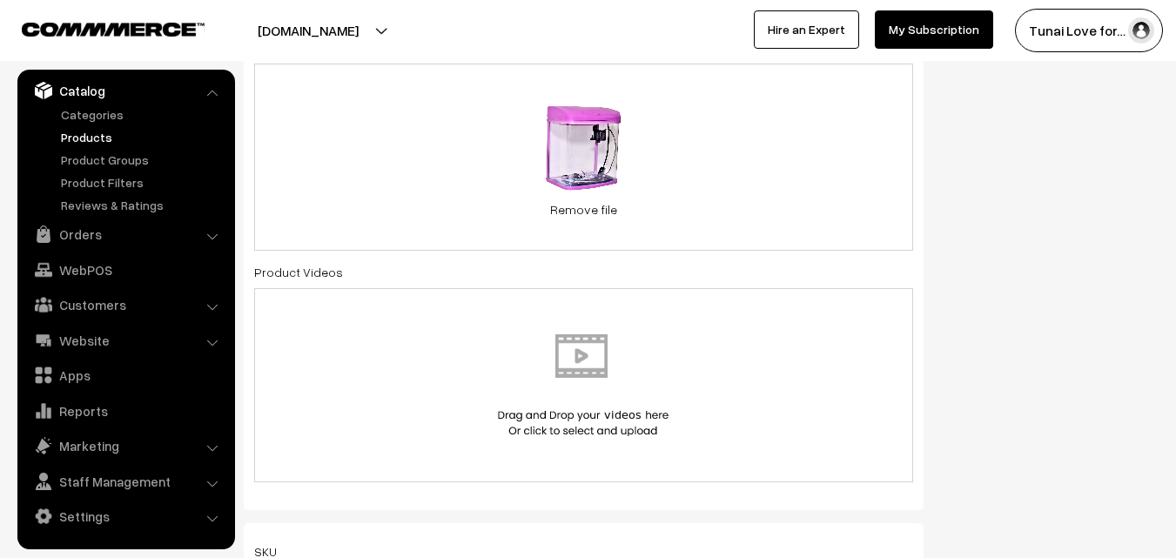
click at [782, 163] on div "0.4 MB 61rEqtN-tqL._SL1418_.jpg Check Error Remove file" at bounding box center [583, 157] width 659 height 187
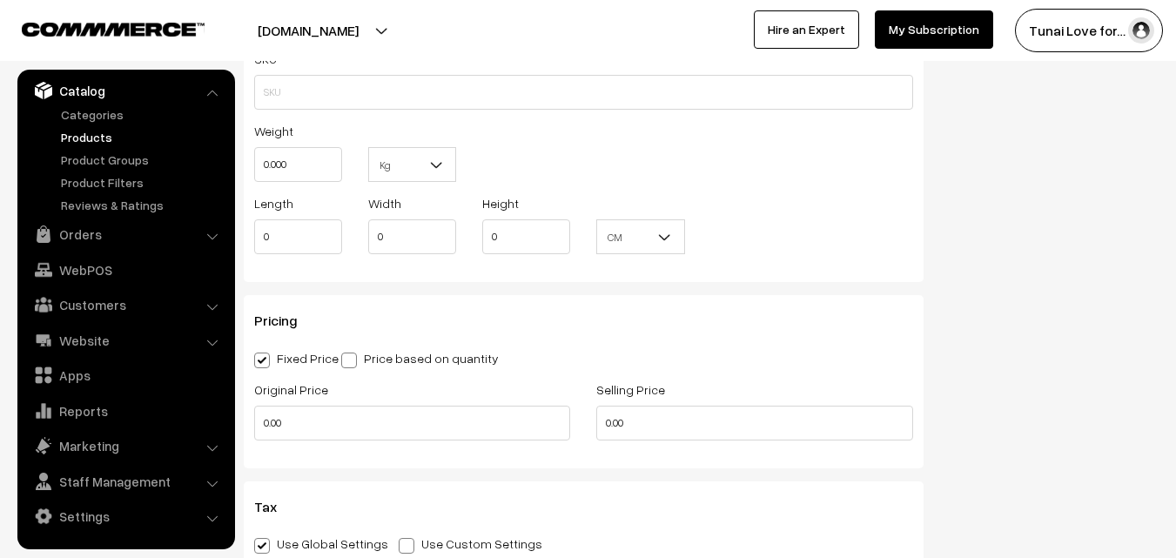
scroll to position [1392, 0]
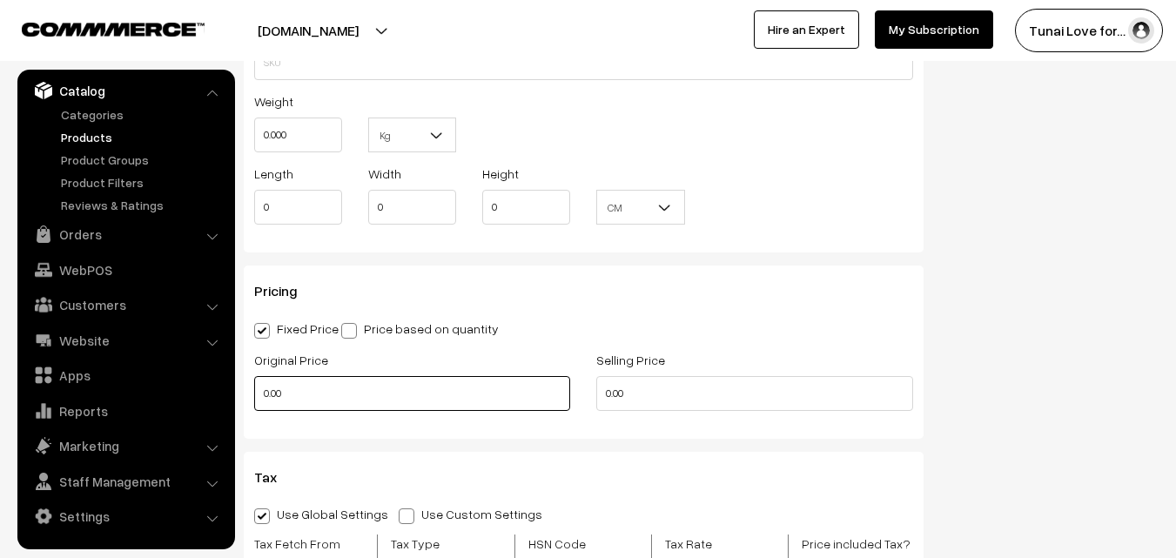
click at [335, 392] on input "0.00" at bounding box center [412, 393] width 316 height 35
drag, startPoint x: 294, startPoint y: 392, endPoint x: 260, endPoint y: 395, distance: 34.1
click at [260, 395] on input "0" at bounding box center [412, 393] width 316 height 35
type input "3900"
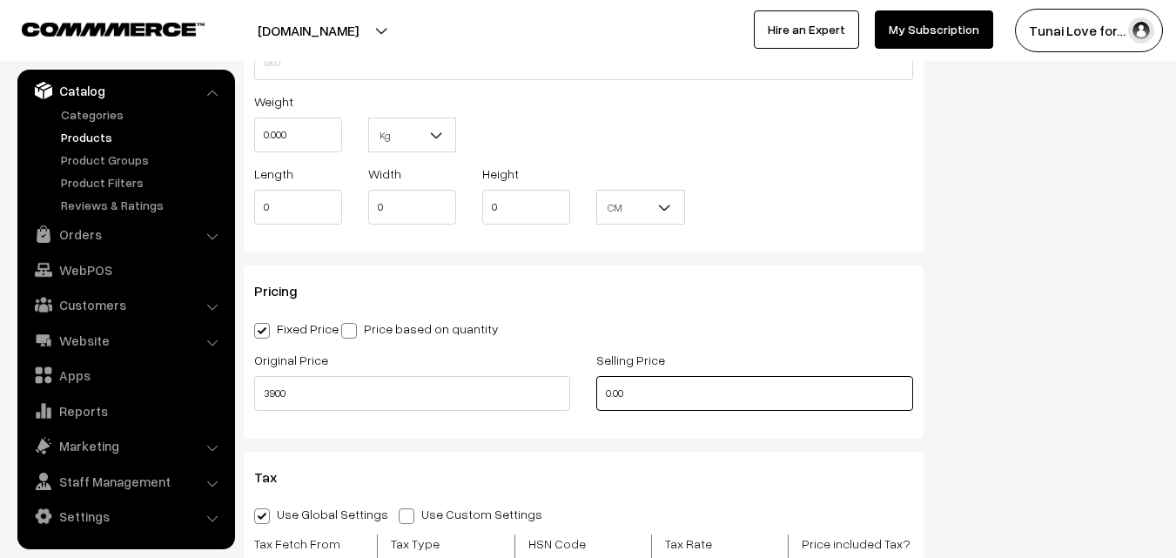
drag, startPoint x: 649, startPoint y: 392, endPoint x: 572, endPoint y: 387, distance: 77.6
click at [572, 387] on div "Original Price 3900 Selling Price 0.00" at bounding box center [583, 385] width 685 height 72
drag, startPoint x: 611, startPoint y: 393, endPoint x: 598, endPoint y: 394, distance: 13.1
click at [598, 394] on input "0" at bounding box center [754, 393] width 316 height 35
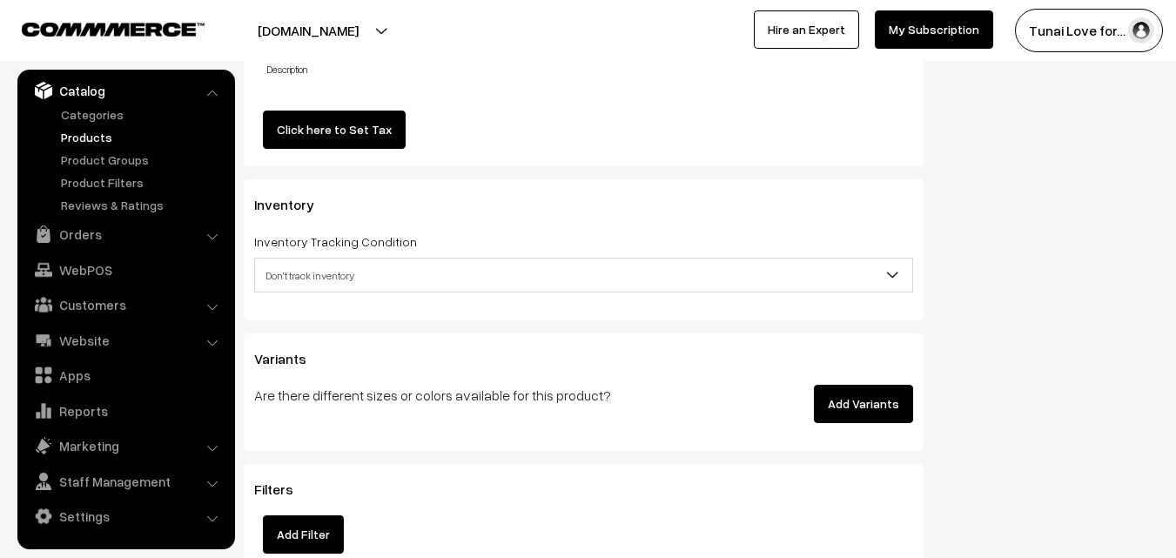
scroll to position [1914, 0]
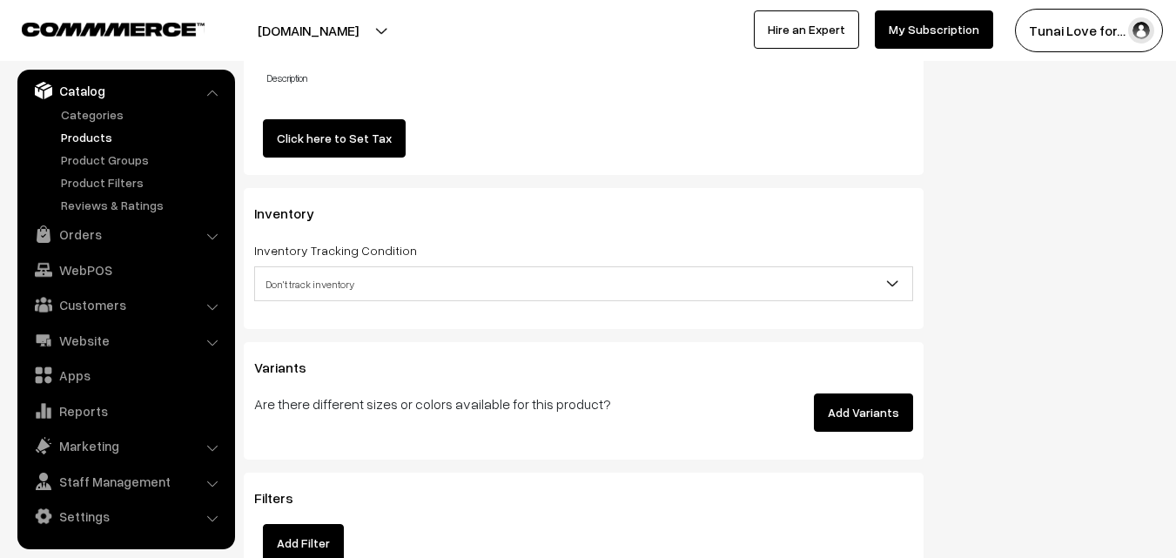
type input "2799"
click at [880, 418] on button "Add Variants" at bounding box center [863, 412] width 99 height 38
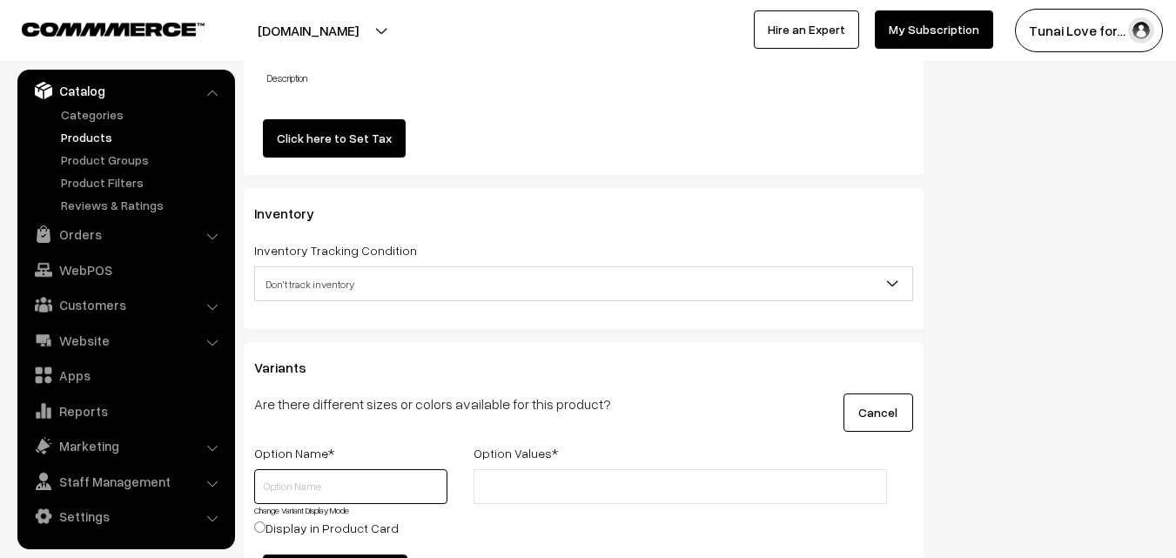
click at [311, 495] on input "text" at bounding box center [350, 486] width 193 height 35
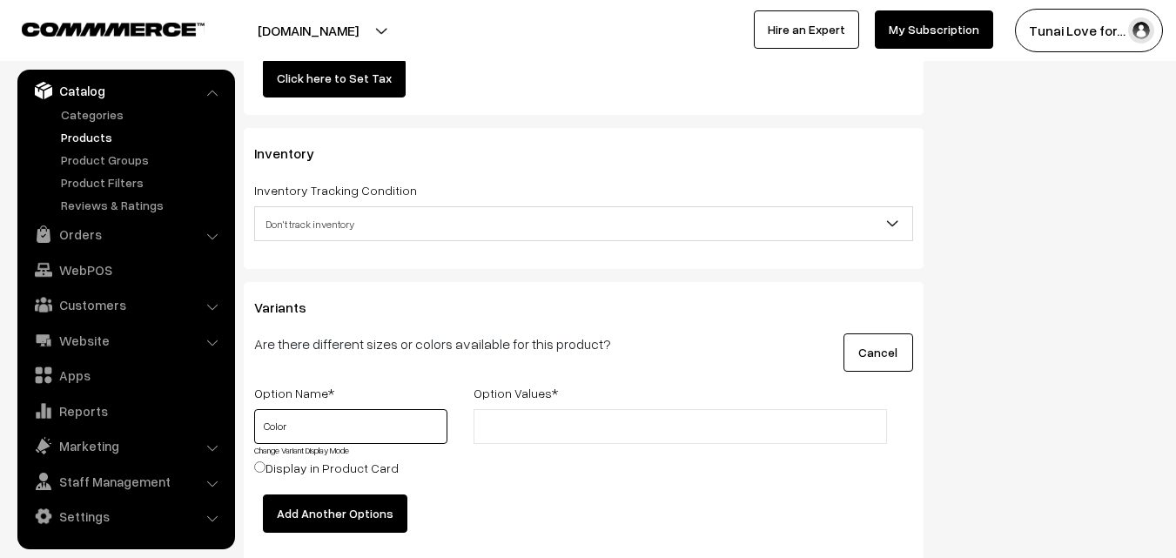
scroll to position [2089, 0]
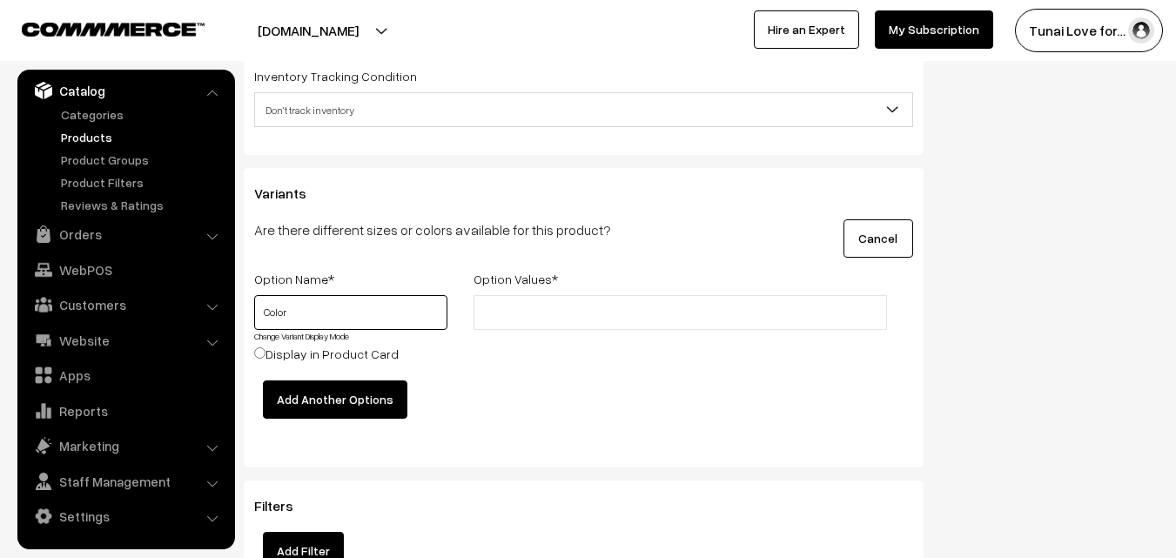
type input "Color"
click at [588, 309] on input "text" at bounding box center [555, 313] width 152 height 18
paste input "BLACK"
type input "BLACK"
click at [541, 354] on div "BLACK" at bounding box center [679, 337] width 439 height 85
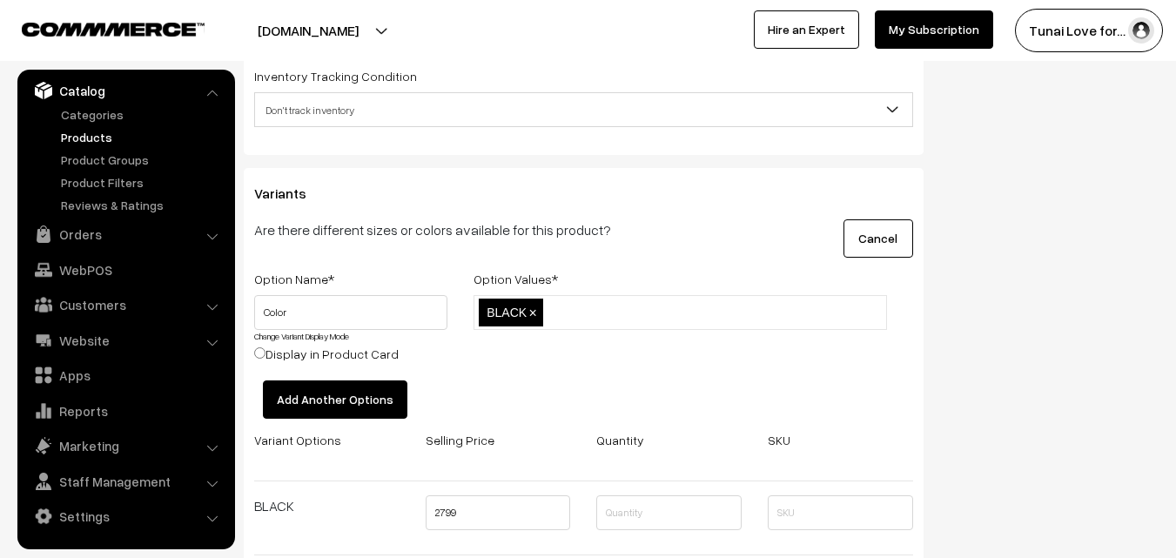
click at [546, 370] on div "BLACK BLACK ×" at bounding box center [679, 337] width 439 height 85
click at [581, 314] on input "text" at bounding box center [623, 313] width 152 height 18
paste input "BLUE"
type input "BLUE"
click at [597, 360] on div "BLACK,BLUE BLACK × BLUE ×" at bounding box center [679, 337] width 439 height 85
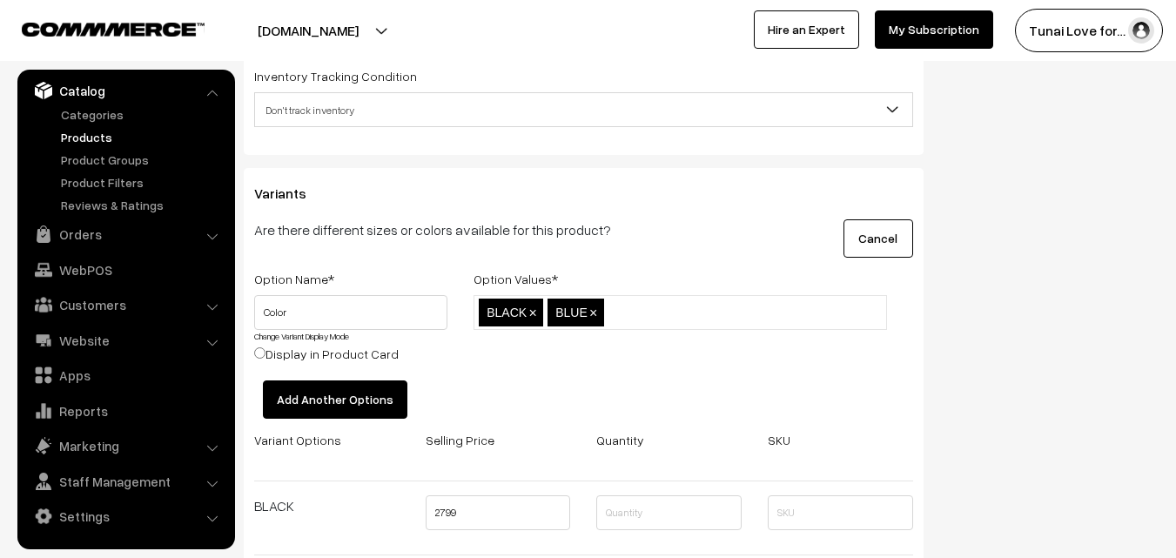
click at [659, 383] on div "Option Name * Option Values * Color Change Variant Display Mode Display in Prod…" at bounding box center [583, 461] width 685 height 386
click at [651, 304] on input "text" at bounding box center [684, 313] width 152 height 18
paste input "GREEN"
type input "GREEN"
click at [638, 342] on div "BLACK,BLUE,GREEN BLACK × BLUE ×" at bounding box center [679, 337] width 439 height 85
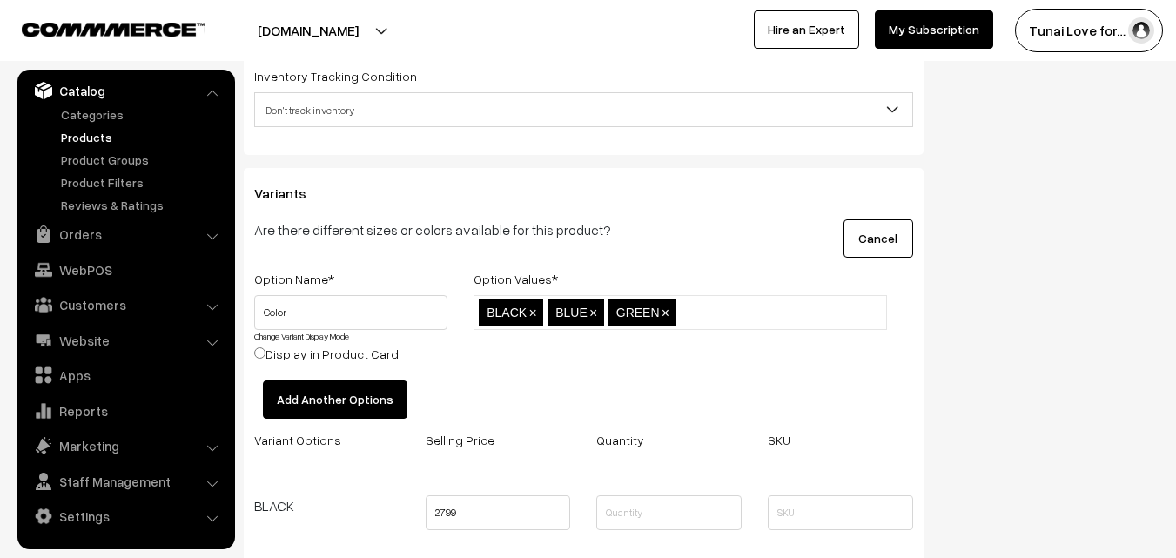
click at [722, 308] on input "text" at bounding box center [757, 313] width 152 height 18
paste input "PINK"
type input "PINK"
click at [707, 355] on div "BLACK,BLUE,GREEN,PINK BLACK × BLUE × GREEN ×" at bounding box center [679, 337] width 439 height 85
click at [753, 309] on ul "BLACK × BLUE × GREEN × PINK ×" at bounding box center [679, 328] width 413 height 66
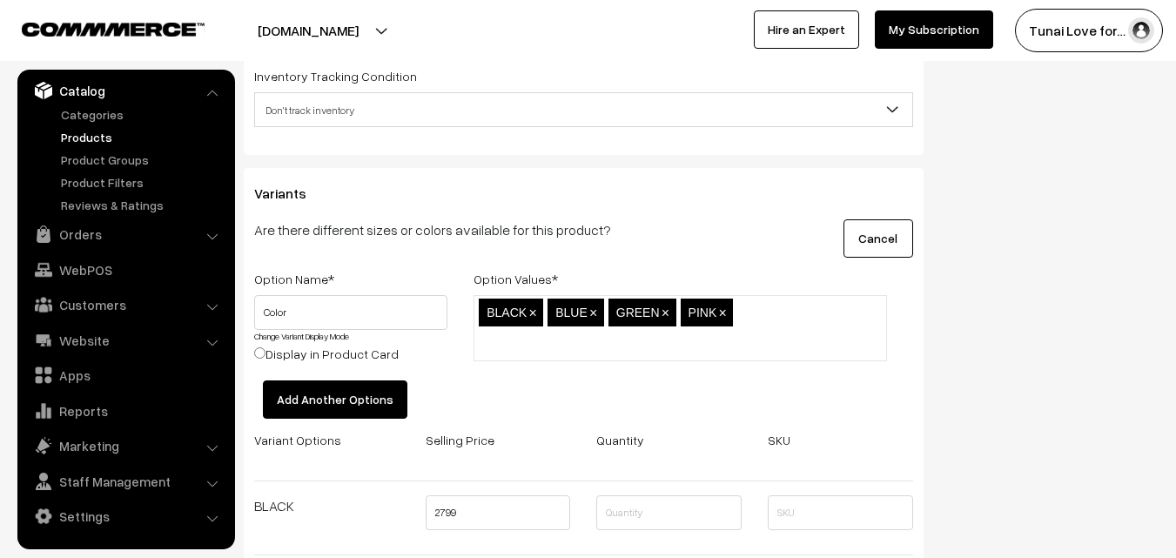
paste input "WHITE"
type input "WHITE"
click at [585, 367] on div "BLACK,BLUE,GREEN,PINK,WHITE BLACK × BLUE × GREEN × PINK ×" at bounding box center [679, 337] width 439 height 85
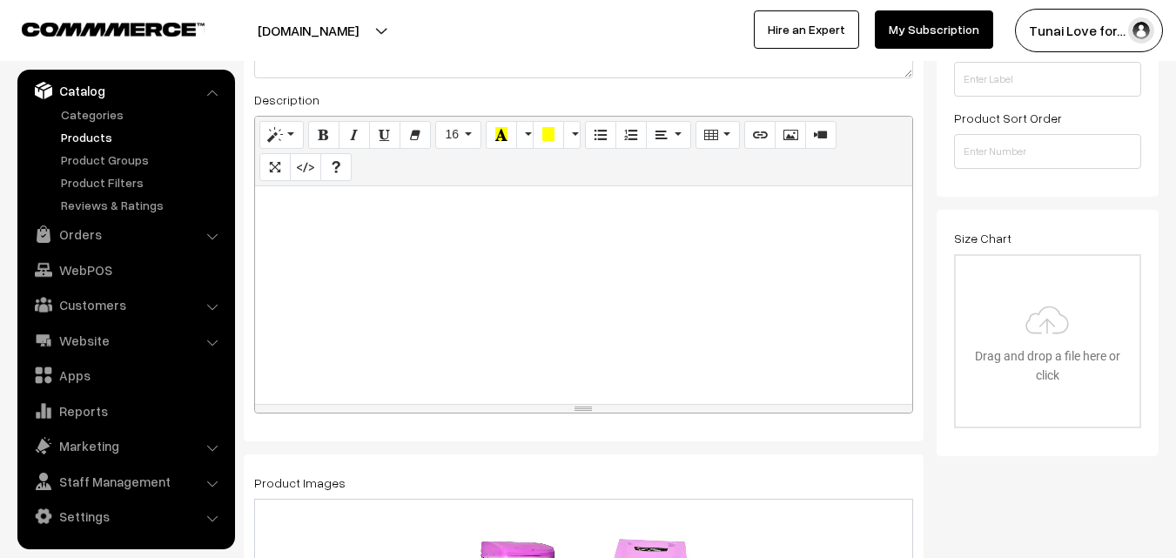
scroll to position [0, 0]
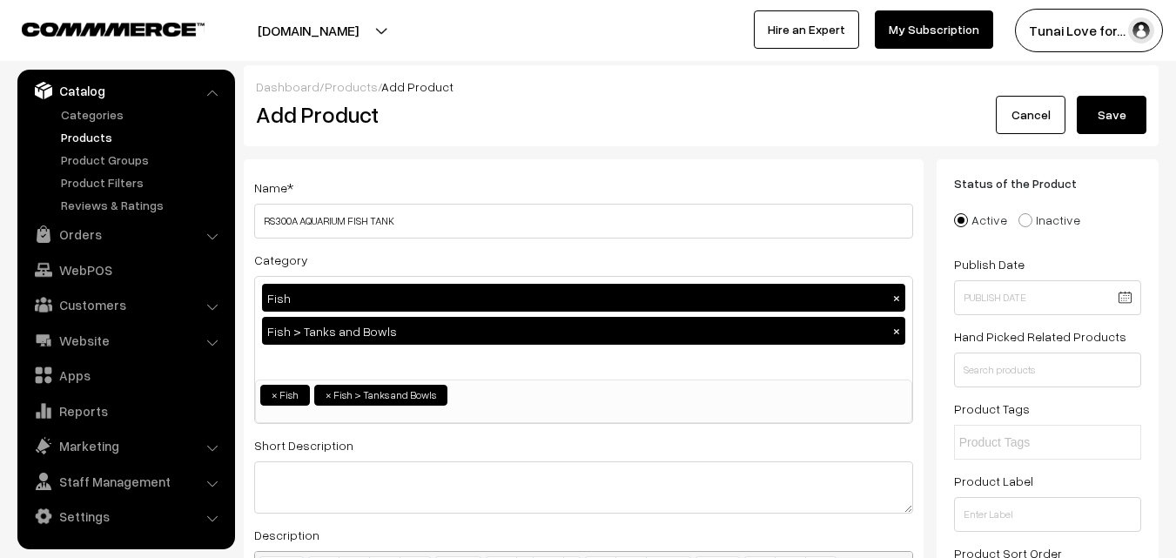
click at [1116, 122] on button "Save" at bounding box center [1111, 115] width 70 height 38
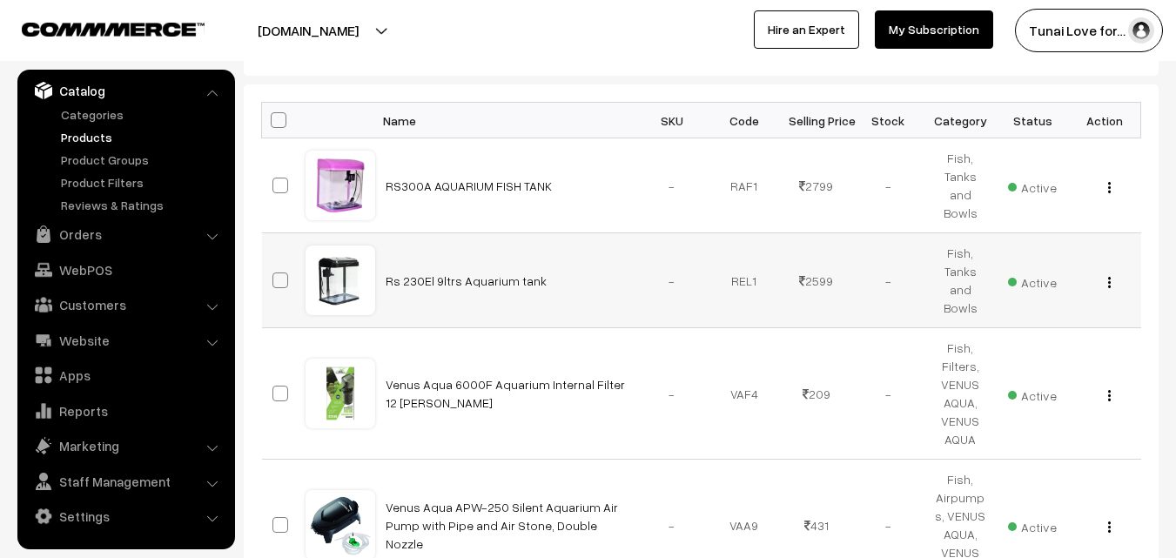
scroll to position [261, 0]
